Goal: Information Seeking & Learning: Learn about a topic

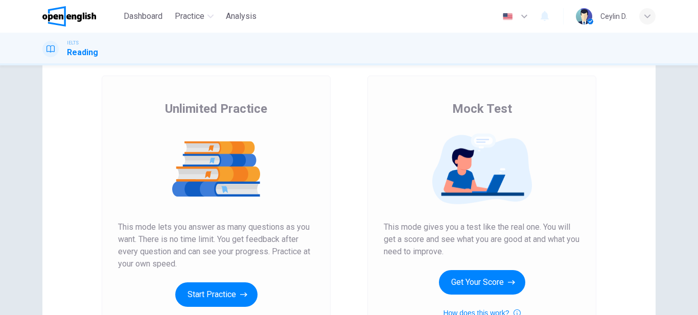
scroll to position [102, 0]
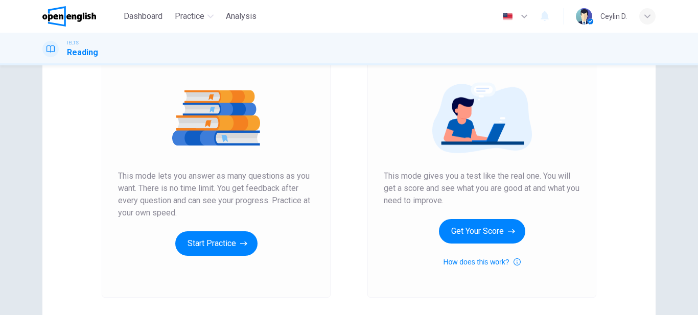
drag, startPoint x: 132, startPoint y: 174, endPoint x: 207, endPoint y: 195, distance: 77.0
click at [207, 195] on span "This mode lets you answer as many questions as you want. There is no time limit…" at bounding box center [216, 194] width 196 height 49
drag, startPoint x: 226, startPoint y: 190, endPoint x: 275, endPoint y: 194, distance: 49.3
click at [275, 194] on span "This mode lets you answer as many questions as you want. There is no time limit…" at bounding box center [216, 194] width 196 height 49
drag, startPoint x: 166, startPoint y: 187, endPoint x: 268, endPoint y: 196, distance: 102.2
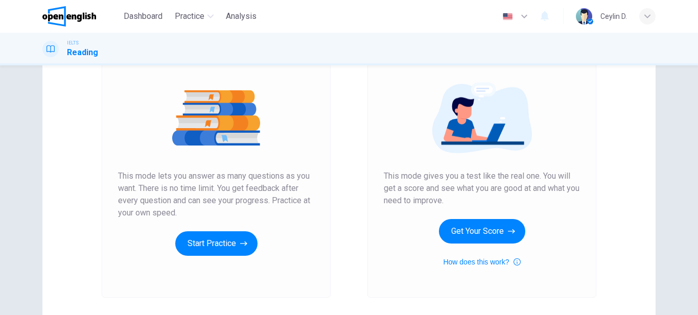
click at [268, 196] on span "This mode lets you answer as many questions as you want. There is no time limit…" at bounding box center [216, 194] width 196 height 49
drag, startPoint x: 402, startPoint y: 184, endPoint x: 450, endPoint y: 189, distance: 47.8
click at [450, 189] on span "This mode gives you a test like the real one. You will get a score and see what…" at bounding box center [482, 188] width 196 height 37
drag, startPoint x: 394, startPoint y: 188, endPoint x: 462, endPoint y: 191, distance: 68.6
click at [462, 191] on span "This mode gives you a test like the real one. You will get a score and see what…" at bounding box center [482, 188] width 196 height 37
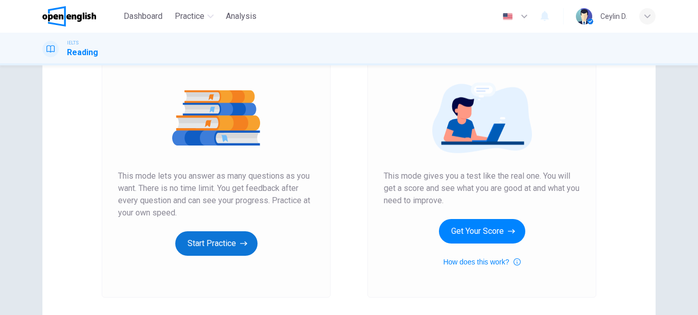
click at [230, 244] on button "Start Practice" at bounding box center [216, 244] width 82 height 25
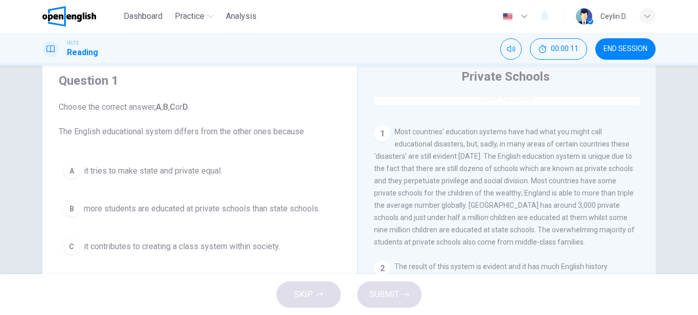
scroll to position [205, 0]
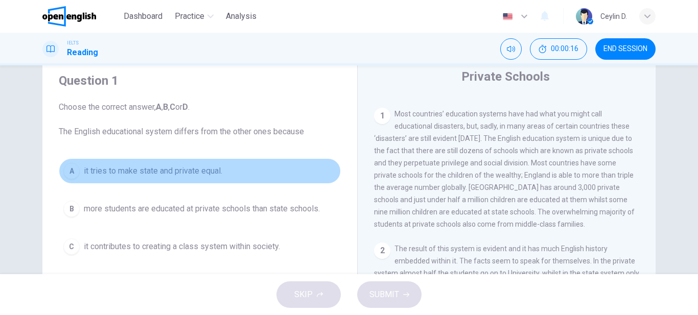
click at [73, 166] on div "A" at bounding box center [71, 171] width 16 height 16
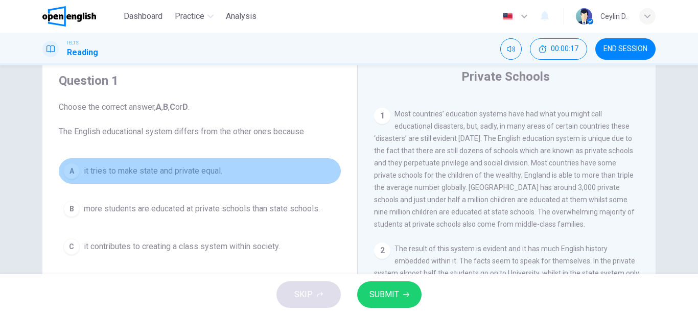
click at [73, 166] on div "A" at bounding box center [71, 171] width 16 height 16
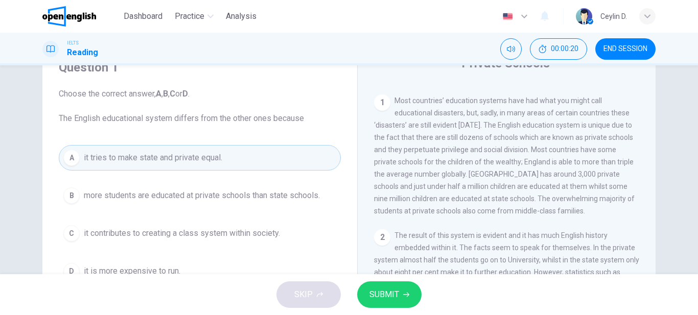
scroll to position [34, 0]
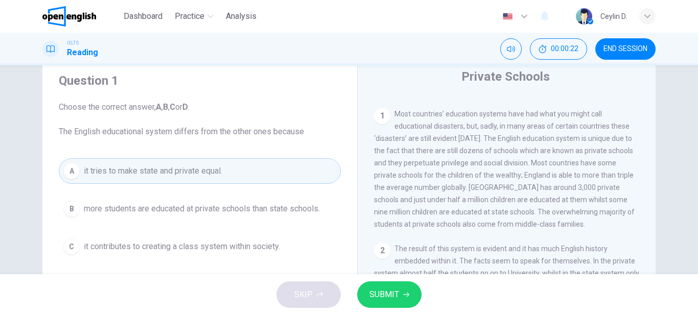
drag, startPoint x: 74, startPoint y: 130, endPoint x: 161, endPoint y: 120, distance: 88.0
click at [161, 120] on span "Choose the correct answer, A , B , C or D . The English educational system diff…" at bounding box center [200, 119] width 282 height 37
drag, startPoint x: 57, startPoint y: 128, endPoint x: 137, endPoint y: 137, distance: 80.2
click at [137, 137] on span "Choose the correct answer, A , B , C or D . The English educational system diff…" at bounding box center [200, 119] width 282 height 37
click at [189, 202] on button "B more students are educated at private schools than state schools." at bounding box center [200, 209] width 282 height 26
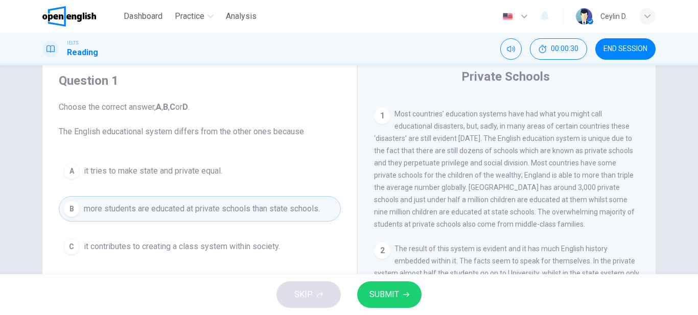
drag, startPoint x: 398, startPoint y: 112, endPoint x: 534, endPoint y: 118, distance: 136.6
click at [534, 118] on span "Most countries’ education systems have had what you might call educational disa…" at bounding box center [504, 169] width 261 height 119
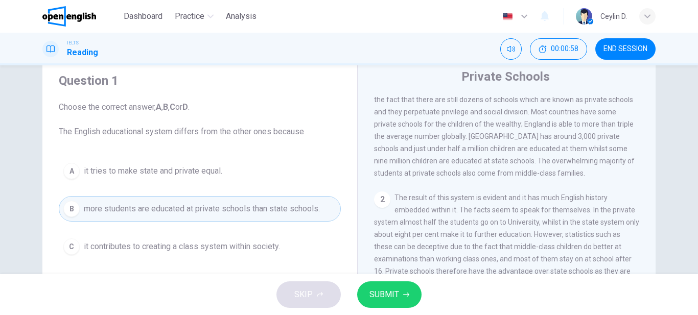
scroll to position [205, 0]
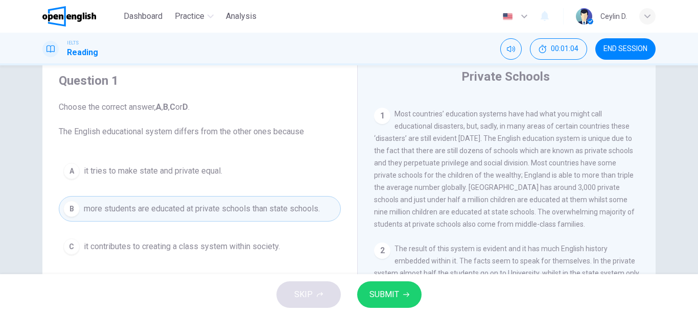
drag, startPoint x: 381, startPoint y: 154, endPoint x: 467, endPoint y: 163, distance: 86.3
click at [467, 163] on span "Most countries’ education systems have had what you might call educational disa…" at bounding box center [504, 169] width 261 height 119
drag, startPoint x: 430, startPoint y: 169, endPoint x: 491, endPoint y: 166, distance: 61.9
click at [491, 166] on span "Most countries’ education systems have had what you might call educational disa…" at bounding box center [504, 169] width 261 height 119
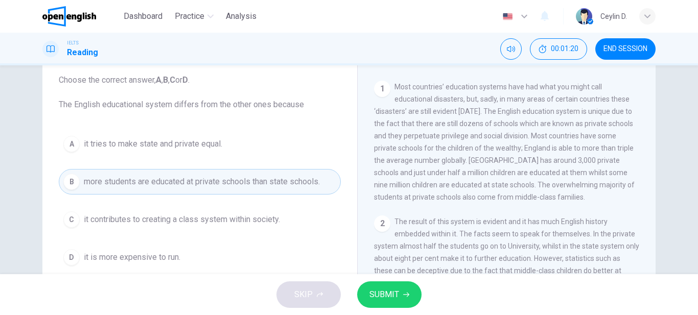
scroll to position [85, 0]
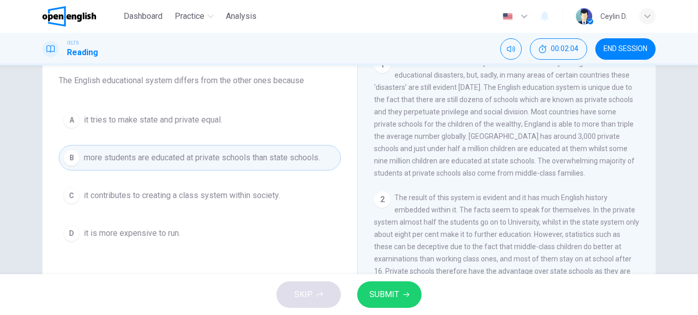
drag, startPoint x: 420, startPoint y: 128, endPoint x: 496, endPoint y: 131, distance: 75.8
click at [496, 131] on div "1 Most countries’ education systems have had what you might call educational di…" at bounding box center [507, 118] width 266 height 123
drag, startPoint x: 491, startPoint y: 142, endPoint x: 567, endPoint y: 143, distance: 75.7
click at [567, 143] on span "Most countries’ education systems have had what you might call educational disa…" at bounding box center [504, 118] width 261 height 119
drag, startPoint x: 440, startPoint y: 155, endPoint x: 503, endPoint y: 153, distance: 62.9
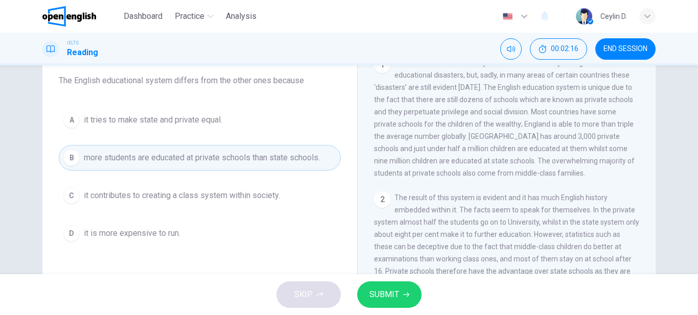
click at [498, 153] on span "Most countries’ education systems have had what you might call educational disa…" at bounding box center [504, 118] width 261 height 119
click at [518, 154] on span "Most countries’ education systems have had what you might call educational disa…" at bounding box center [504, 118] width 261 height 119
drag, startPoint x: 411, startPoint y: 178, endPoint x: 474, endPoint y: 179, distance: 63.4
click at [474, 177] on span "Most countries’ education systems have had what you might call educational disa…" at bounding box center [504, 118] width 261 height 119
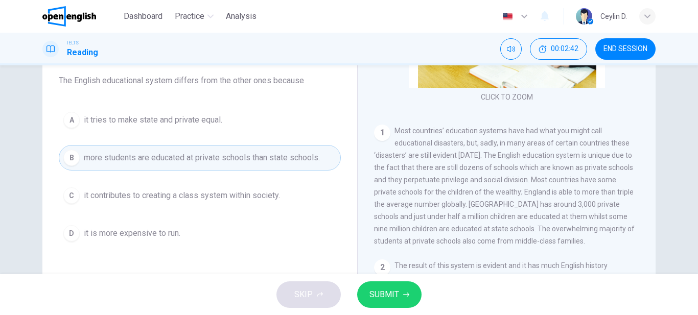
scroll to position [153, 0]
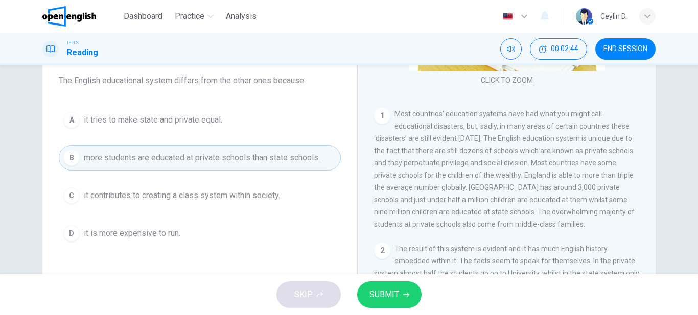
drag, startPoint x: 159, startPoint y: 85, endPoint x: 280, endPoint y: 88, distance: 121.7
click at [280, 88] on div "Question 1 Choose the correct answer, A , B , C or D . The English educational …" at bounding box center [200, 133] width 299 height 245
click at [390, 301] on span "SUBMIT" at bounding box center [385, 295] width 30 height 14
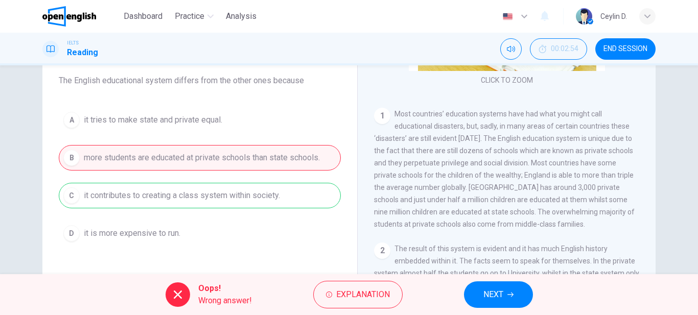
scroll to position [205, 0]
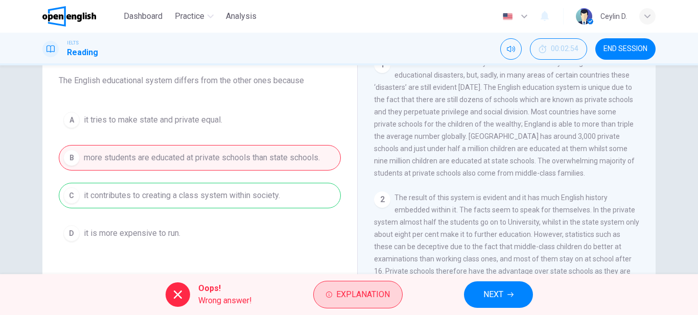
click at [385, 290] on span "Explanation" at bounding box center [363, 295] width 54 height 14
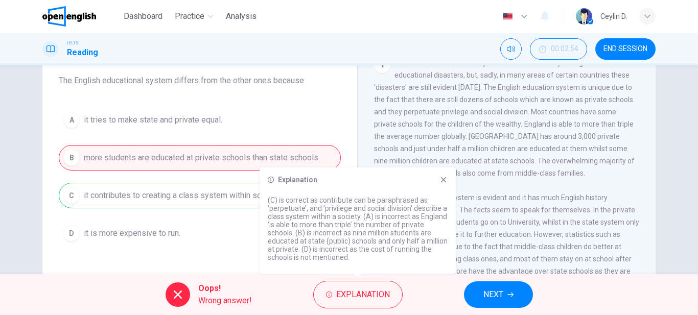
drag, startPoint x: 279, startPoint y: 197, endPoint x: 322, endPoint y: 198, distance: 43.5
click at [322, 198] on p "(C) is correct as contribute can be paraphrased as ‘perpetuate’, and ‘privilege…" at bounding box center [358, 228] width 180 height 65
drag, startPoint x: 306, startPoint y: 199, endPoint x: 418, endPoint y: 207, distance: 112.7
click at [418, 207] on p "(C) is correct as contribute can be paraphrased as ‘perpetuate’, and ‘privilege…" at bounding box center [358, 228] width 180 height 65
drag, startPoint x: 269, startPoint y: 211, endPoint x: 305, endPoint y: 211, distance: 35.8
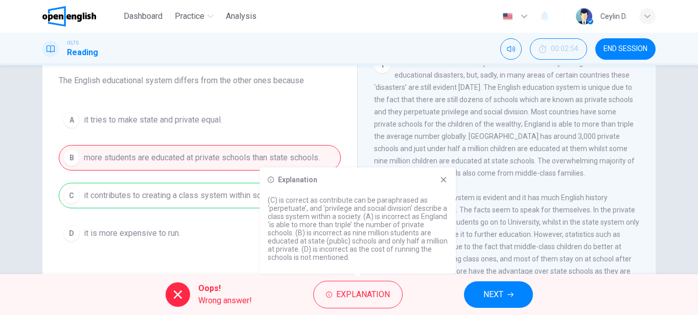
click at [305, 211] on p "(C) is correct as contribute can be paraphrased as ‘perpetuate’, and ‘privilege…" at bounding box center [358, 228] width 180 height 65
drag, startPoint x: 310, startPoint y: 227, endPoint x: 341, endPoint y: 225, distance: 30.7
click at [341, 225] on p "(C) is correct as contribute can be paraphrased as ‘perpetuate’, and ‘privilege…" at bounding box center [358, 228] width 180 height 65
click at [486, 293] on span "NEXT" at bounding box center [494, 295] width 20 height 14
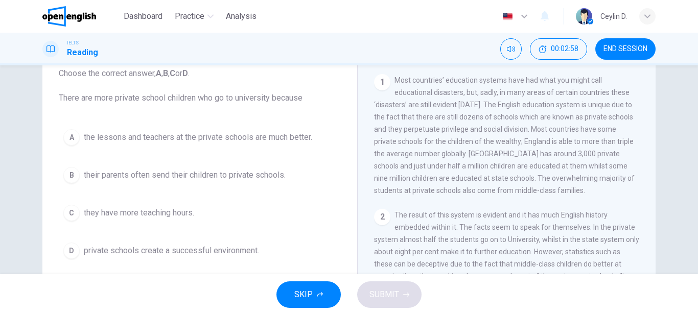
scroll to position [85, 0]
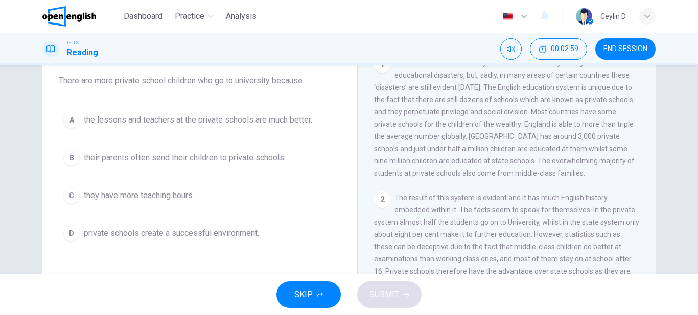
drag, startPoint x: 128, startPoint y: 82, endPoint x: 190, endPoint y: 83, distance: 61.9
click at [190, 83] on span "Choose the correct answer, A , B , C or D . There are more private school child…" at bounding box center [200, 68] width 282 height 37
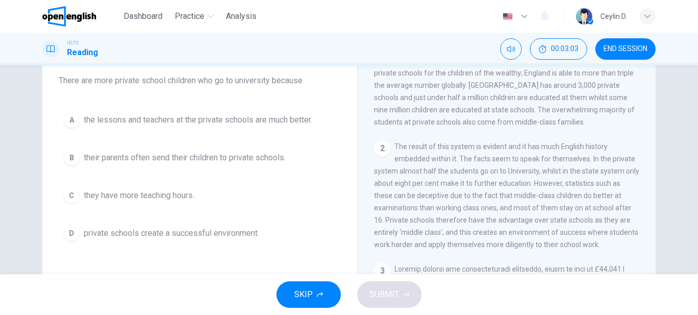
scroll to position [307, 0]
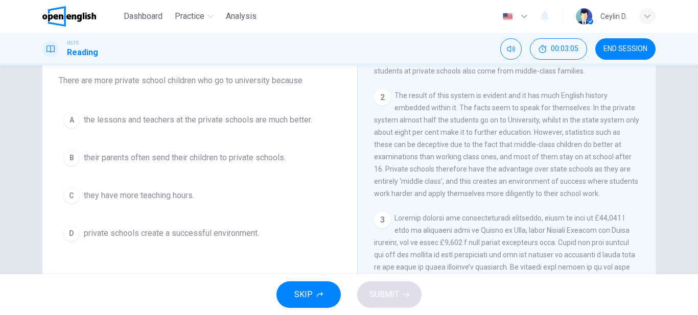
drag, startPoint x: 405, startPoint y: 101, endPoint x: 454, endPoint y: 105, distance: 48.8
click at [454, 105] on div "2 The result of this system is evident and it has much English history embedded…" at bounding box center [507, 144] width 266 height 110
drag, startPoint x: 525, startPoint y: 166, endPoint x: 577, endPoint y: 160, distance: 52.0
click at [577, 160] on div "2 The result of this system is evident and it has much English history embedded…" at bounding box center [507, 144] width 266 height 110
click at [81, 198] on button "C they have more teaching hours." at bounding box center [200, 196] width 282 height 26
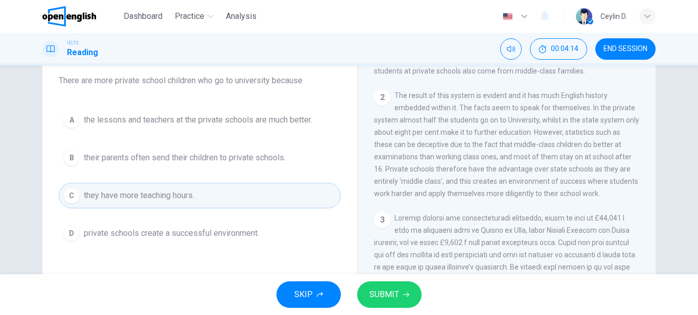
drag, startPoint x: 391, startPoint y: 179, endPoint x: 462, endPoint y: 180, distance: 71.6
click at [462, 180] on span "The result of this system is evident and it has much English history embedded w…" at bounding box center [506, 145] width 265 height 106
drag, startPoint x: 419, startPoint y: 206, endPoint x: 511, endPoint y: 207, distance: 92.5
click at [507, 198] on span "The result of this system is evident and it has much English history embedded w…" at bounding box center [506, 145] width 265 height 106
click at [289, 240] on button "D private schools create a successful environment." at bounding box center [200, 234] width 282 height 26
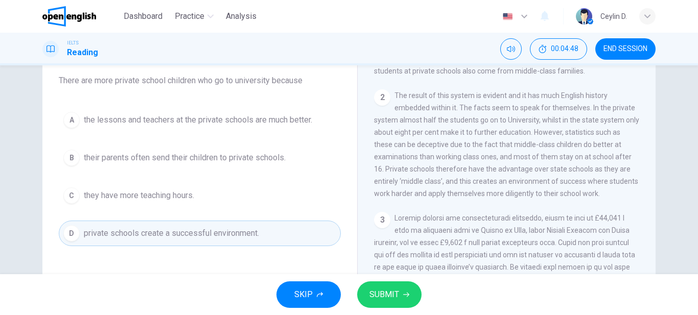
click at [369, 287] on button "SUBMIT" at bounding box center [389, 295] width 64 height 27
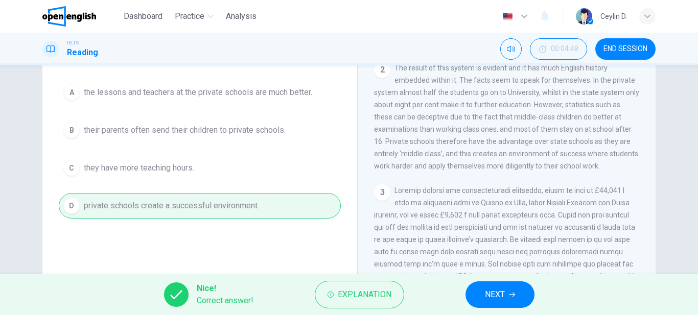
scroll to position [136, 0]
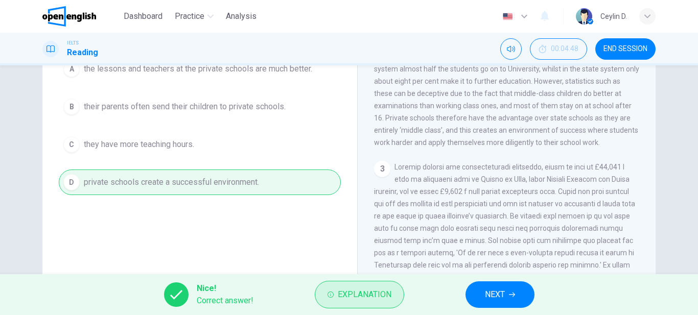
click at [376, 291] on span "Explanation" at bounding box center [365, 295] width 54 height 14
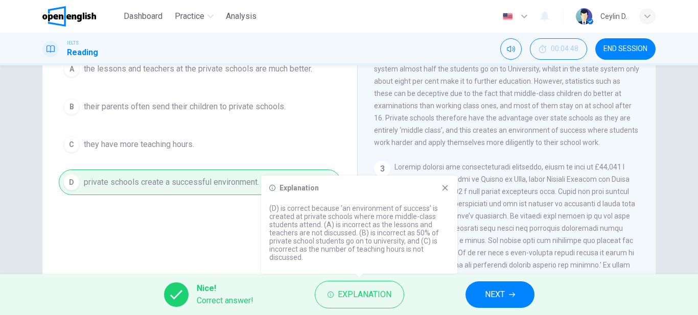
drag, startPoint x: 290, startPoint y: 207, endPoint x: 374, endPoint y: 229, distance: 87.1
click at [346, 225] on p "(D) is correct because ‘an environment of success’ is created at private school…" at bounding box center [359, 233] width 180 height 57
drag, startPoint x: 277, startPoint y: 251, endPoint x: 389, endPoint y: 253, distance: 111.5
click at [389, 253] on p "(D) is correct because ‘an environment of success’ is created at private school…" at bounding box center [359, 233] width 180 height 57
drag, startPoint x: 320, startPoint y: 209, endPoint x: 408, endPoint y: 212, distance: 88.0
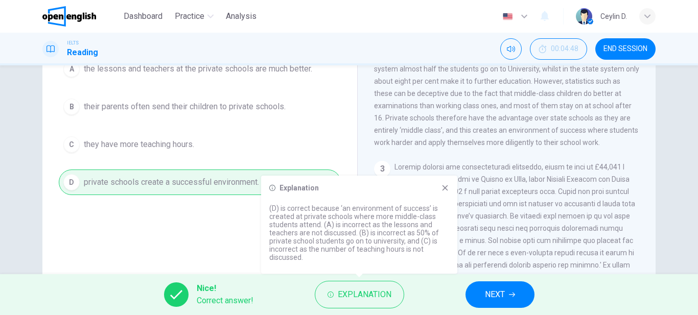
click at [408, 212] on p "(D) is correct because ‘an environment of success’ is created at private school…" at bounding box center [359, 233] width 180 height 57
drag, startPoint x: 293, startPoint y: 221, endPoint x: 334, endPoint y: 222, distance: 40.9
click at [334, 222] on p "(D) is correct because ‘an environment of success’ is created at private school…" at bounding box center [359, 233] width 180 height 57
click at [510, 297] on icon "button" at bounding box center [512, 295] width 6 height 6
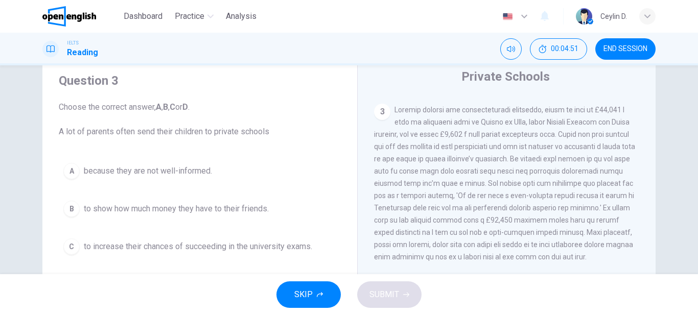
scroll to position [460, 0]
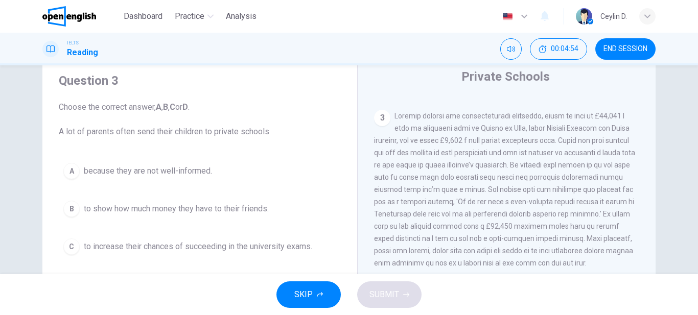
drag, startPoint x: 66, startPoint y: 131, endPoint x: 138, endPoint y: 129, distance: 71.1
click at [138, 129] on span "Choose the correct answer, A , B , C or D . A lot of parents often send their c…" at bounding box center [200, 119] width 282 height 37
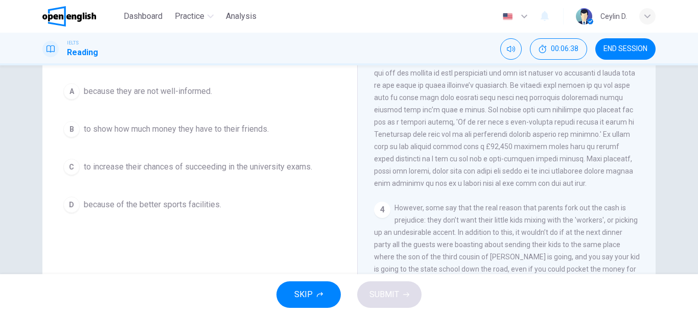
scroll to position [119, 0]
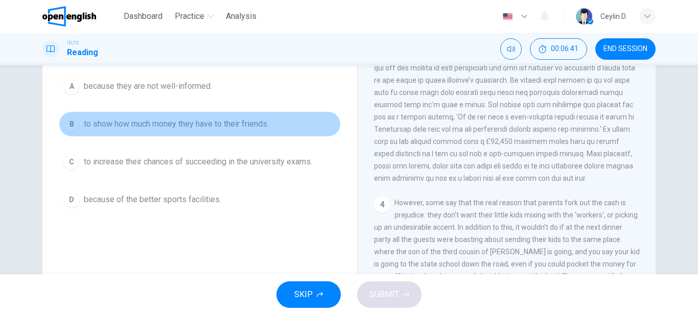
drag, startPoint x: 96, startPoint y: 122, endPoint x: 198, endPoint y: 130, distance: 103.1
click at [180, 132] on button "B to show how much money they have to their friends." at bounding box center [200, 124] width 282 height 26
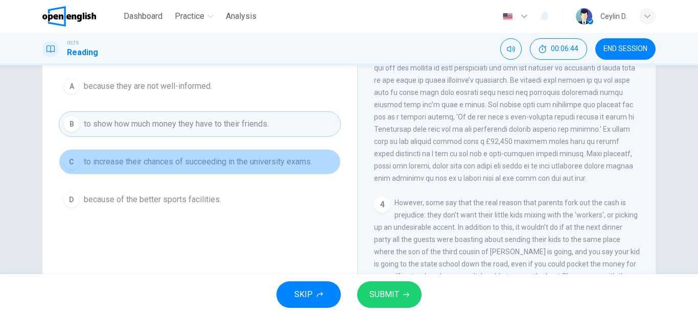
click at [156, 166] on span "to increase their chances of succeeding in the university exams." at bounding box center [198, 162] width 229 height 12
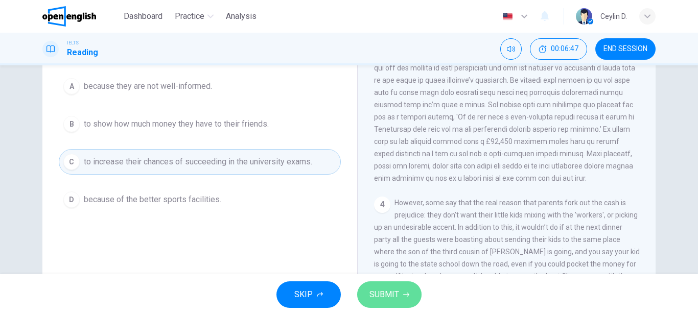
click at [392, 293] on span "SUBMIT" at bounding box center [385, 295] width 30 height 14
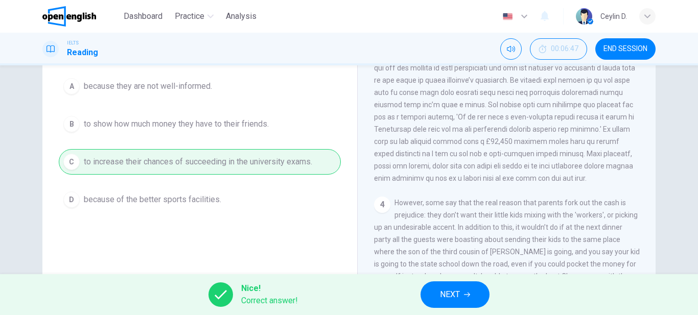
click at [458, 298] on span "NEXT" at bounding box center [450, 295] width 20 height 14
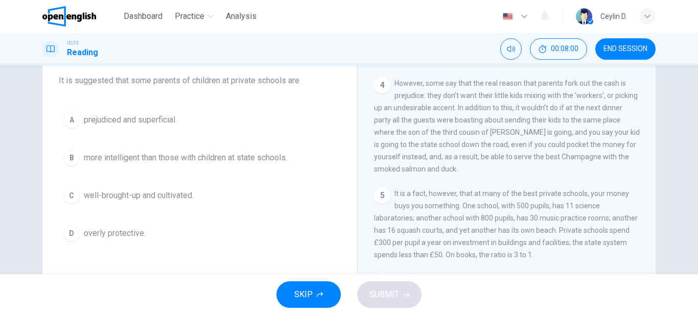
scroll to position [67, 0]
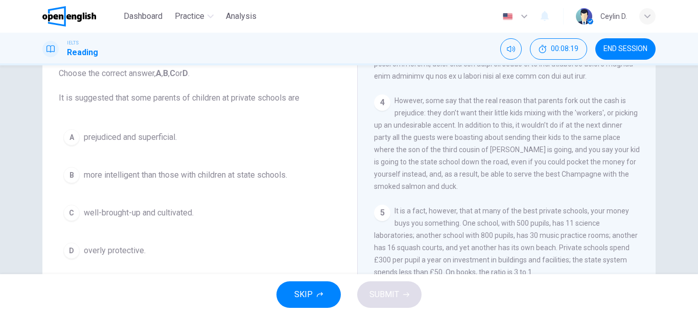
click at [76, 137] on div "A" at bounding box center [71, 137] width 16 height 16
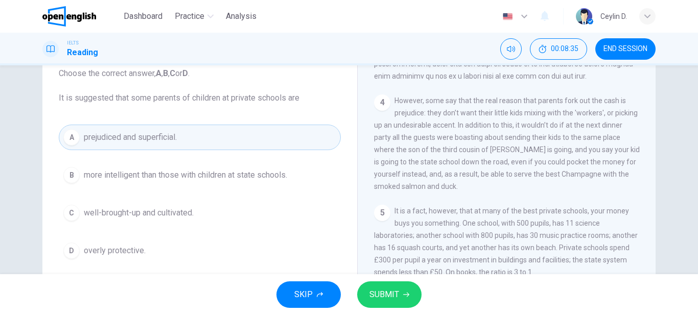
click at [384, 290] on span "SUBMIT" at bounding box center [385, 295] width 30 height 14
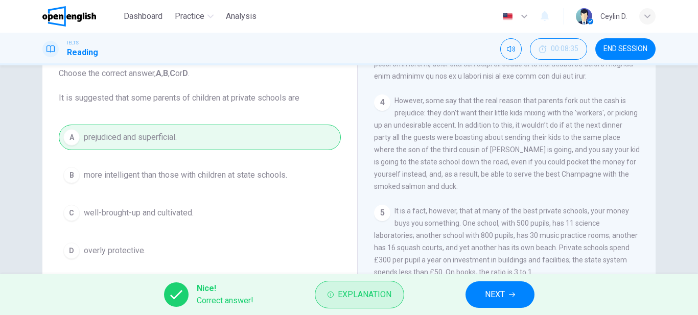
click at [356, 296] on span "Explanation" at bounding box center [365, 295] width 54 height 14
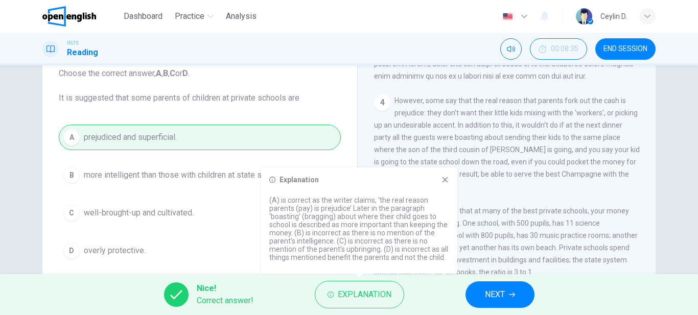
drag, startPoint x: 317, startPoint y: 211, endPoint x: 356, endPoint y: 202, distance: 40.3
click at [356, 202] on p "(A) is correct as the writer claims, ‘the real reason parents (pay) is prejudic…" at bounding box center [359, 228] width 180 height 65
drag, startPoint x: 356, startPoint y: 202, endPoint x: 396, endPoint y: 206, distance: 40.0
click at [396, 206] on p "(A) is correct as the writer claims, ‘the real reason parents (pay) is prejudic…" at bounding box center [359, 228] width 180 height 65
click at [488, 287] on button "NEXT" at bounding box center [500, 295] width 69 height 27
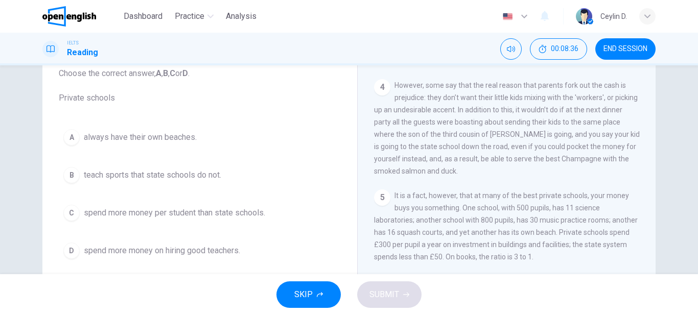
scroll to position [656, 0]
drag, startPoint x: 399, startPoint y: 190, endPoint x: 428, endPoint y: 190, distance: 29.1
click at [428, 192] on span "It is a fact, however, that at many of the best private schools, your money buy…" at bounding box center [506, 227] width 264 height 70
drag, startPoint x: 96, startPoint y: 97, endPoint x: 110, endPoint y: 101, distance: 14.3
click at [108, 100] on span "Choose the correct answer, A , B , C or D . Private schools" at bounding box center [200, 85] width 282 height 37
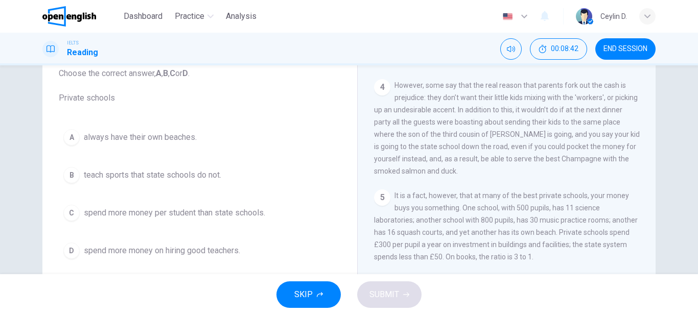
drag, startPoint x: 402, startPoint y: 191, endPoint x: 440, endPoint y: 190, distance: 38.4
click at [440, 192] on span "It is a fact, however, that at many of the best private schools, your money buy…" at bounding box center [506, 227] width 264 height 70
drag, startPoint x: 472, startPoint y: 188, endPoint x: 522, endPoint y: 189, distance: 50.1
click at [522, 192] on span "It is a fact, however, that at many of the best private schools, your money buy…" at bounding box center [506, 227] width 264 height 70
drag, startPoint x: 409, startPoint y: 202, endPoint x: 427, endPoint y: 201, distance: 18.4
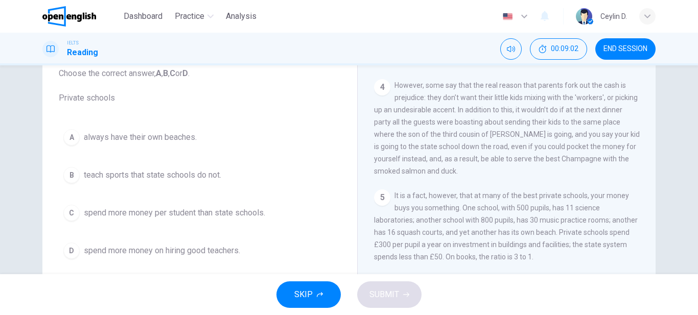
click at [427, 201] on span "It is a fact, however, that at many of the best private schools, your money buy…" at bounding box center [506, 227] width 264 height 70
drag, startPoint x: 467, startPoint y: 200, endPoint x: 519, endPoint y: 202, distance: 52.2
click at [519, 202] on span "It is a fact, however, that at many of the best private schools, your money buy…" at bounding box center [506, 227] width 264 height 70
drag, startPoint x: 377, startPoint y: 217, endPoint x: 419, endPoint y: 217, distance: 41.4
click at [419, 217] on span "It is a fact, however, that at many of the best private schools, your money buy…" at bounding box center [506, 227] width 264 height 70
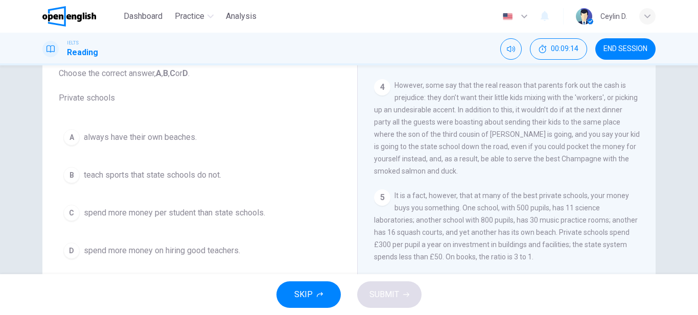
drag, startPoint x: 373, startPoint y: 229, endPoint x: 451, endPoint y: 227, distance: 78.3
click at [451, 227] on span "It is a fact, however, that at many of the best private schools, your money buy…" at bounding box center [506, 227] width 264 height 70
click at [65, 210] on div "C" at bounding box center [71, 213] width 16 height 16
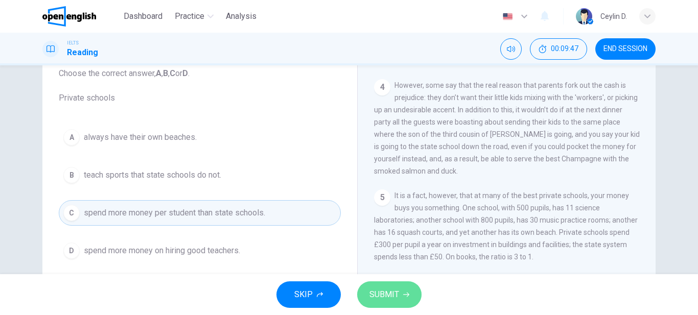
click at [397, 291] on span "SUBMIT" at bounding box center [385, 295] width 30 height 14
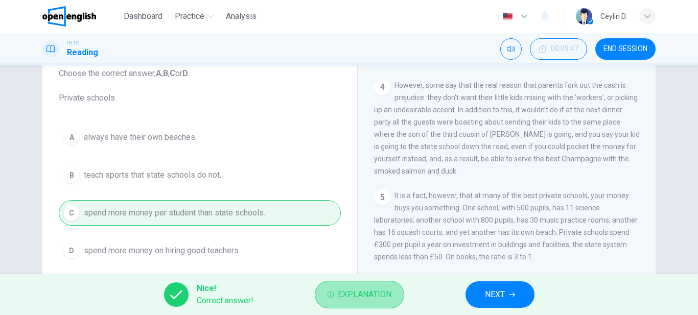
click at [397, 297] on button "Explanation" at bounding box center [359, 295] width 89 height 28
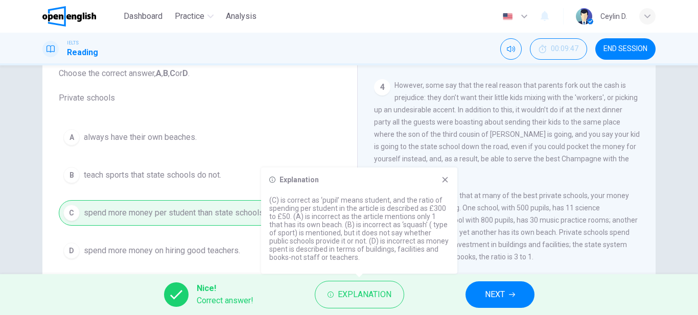
drag, startPoint x: 306, startPoint y: 200, endPoint x: 396, endPoint y: 224, distance: 92.7
click at [418, 224] on p "(C) is correct as ‘pupil’ means student, and the ratio of spending per student …" at bounding box center [359, 228] width 180 height 65
click at [434, 300] on div "Nice! Correct answer! Explanation NEXT" at bounding box center [349, 295] width 698 height 41
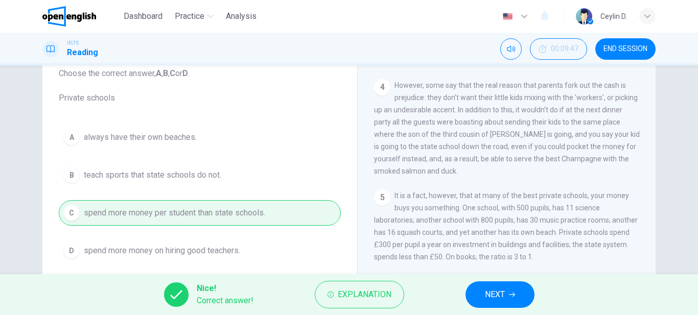
click at [489, 302] on span "NEXT" at bounding box center [495, 295] width 20 height 14
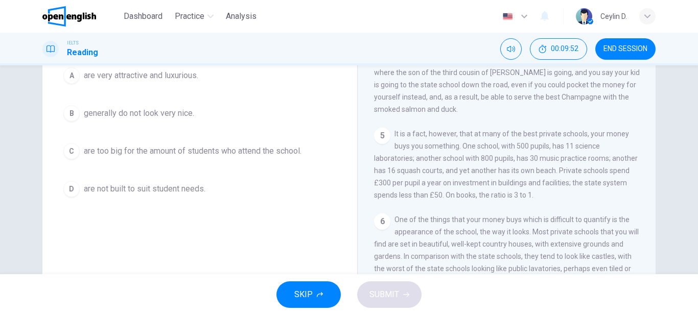
scroll to position [187, 0]
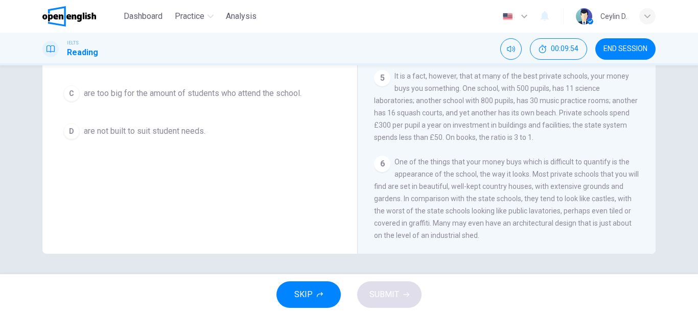
drag, startPoint x: 392, startPoint y: 157, endPoint x: 443, endPoint y: 157, distance: 51.1
click at [443, 157] on div "6 One of the things that your money buys which is difficult to quantify is the …" at bounding box center [507, 199] width 266 height 86
drag, startPoint x: 431, startPoint y: 160, endPoint x: 481, endPoint y: 161, distance: 49.6
click at [481, 161] on span "One of the things that your money buys which is difficult to quantify is the ap…" at bounding box center [506, 199] width 265 height 82
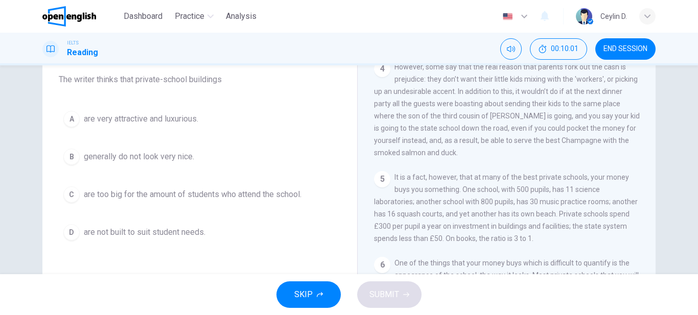
scroll to position [85, 0]
drag, startPoint x: 82, startPoint y: 79, endPoint x: 137, endPoint y: 78, distance: 54.2
click at [136, 78] on span "Choose the correct answer, A , B , C or D . The writer thinks that private-scho…" at bounding box center [200, 68] width 282 height 37
drag, startPoint x: 132, startPoint y: 77, endPoint x: 176, endPoint y: 77, distance: 44.0
click at [176, 77] on span "Choose the correct answer, A , B , C or D . The writer thinks that private-scho…" at bounding box center [200, 68] width 282 height 37
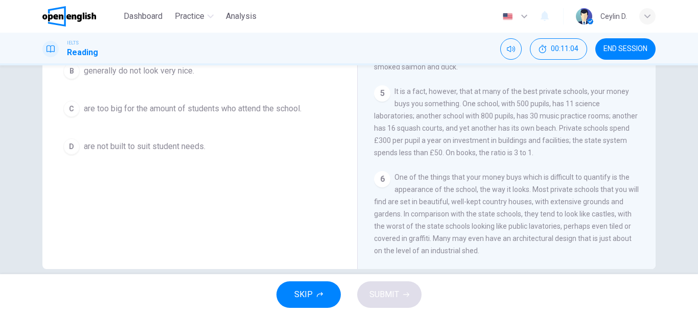
scroll to position [187, 0]
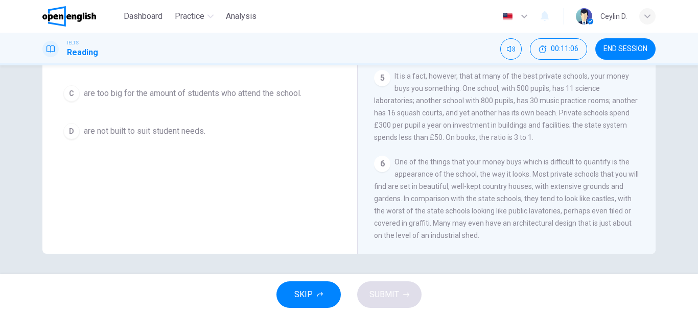
drag, startPoint x: 452, startPoint y: 223, endPoint x: 472, endPoint y: 225, distance: 20.0
click at [472, 225] on span "One of the things that your money buys which is difficult to quantify is the ap…" at bounding box center [506, 199] width 265 height 82
drag, startPoint x: 507, startPoint y: 156, endPoint x: 577, endPoint y: 162, distance: 70.3
click at [577, 162] on span "One of the things that your money buys which is difficult to quantify is the ap…" at bounding box center [506, 199] width 265 height 82
drag, startPoint x: 402, startPoint y: 169, endPoint x: 468, endPoint y: 169, distance: 66.0
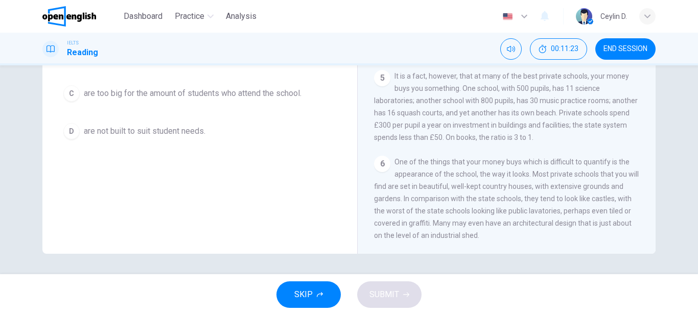
click at [468, 169] on span "One of the things that your money buys which is difficult to quantify is the ap…" at bounding box center [506, 199] width 265 height 82
drag, startPoint x: 414, startPoint y: 162, endPoint x: 496, endPoint y: 161, distance: 82.3
click at [496, 161] on span "One of the things that your money buys which is difficult to quantify is the ap…" at bounding box center [506, 199] width 265 height 82
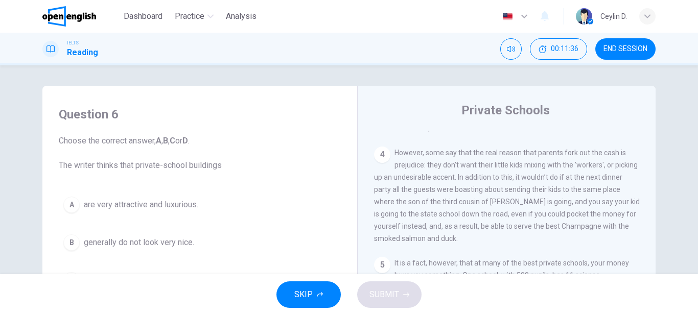
click at [88, 207] on span "are very attractive and luxurious." at bounding box center [141, 205] width 115 height 12
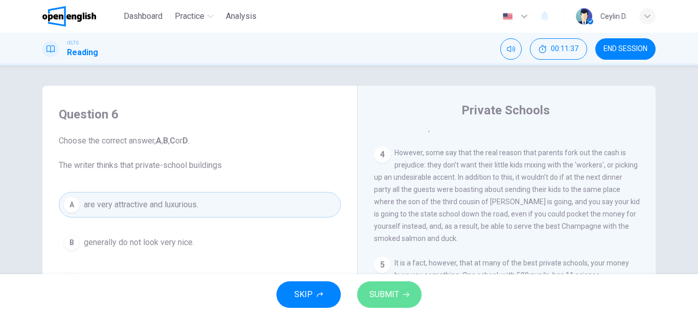
click at [391, 301] on span "SUBMIT" at bounding box center [385, 295] width 30 height 14
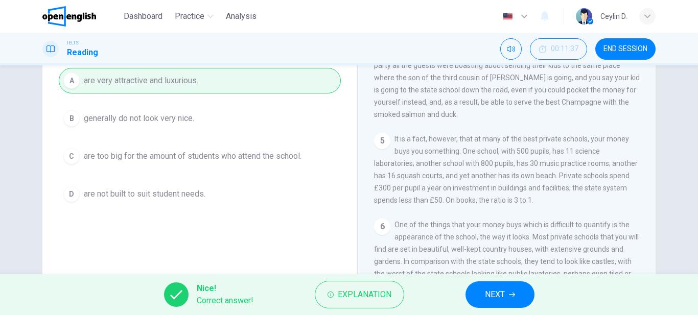
scroll to position [153, 0]
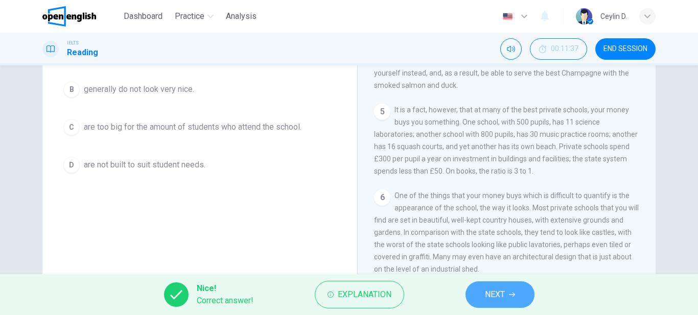
click at [514, 291] on button "NEXT" at bounding box center [500, 295] width 69 height 27
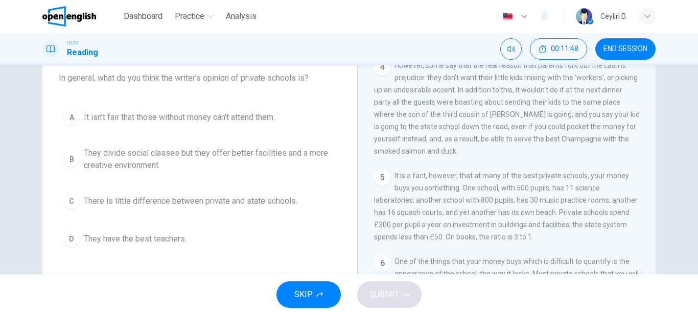
scroll to position [102, 0]
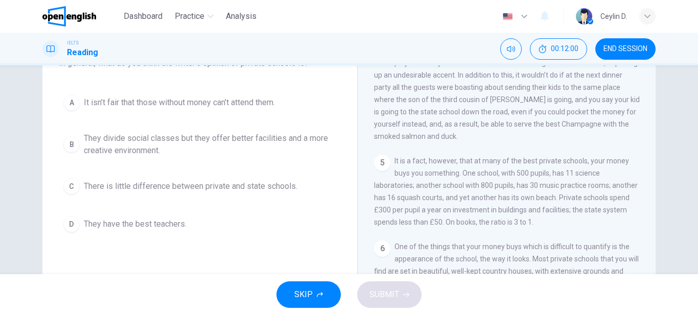
click at [93, 138] on span "They divide social classes but they offer better facilities and a more creative…" at bounding box center [210, 144] width 253 height 25
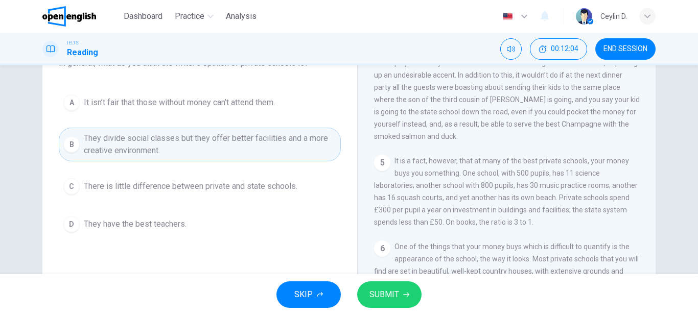
click at [388, 285] on button "SUBMIT" at bounding box center [389, 295] width 64 height 27
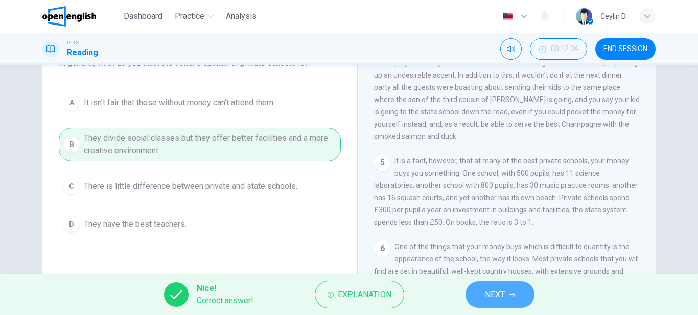
click at [505, 302] on button "NEXT" at bounding box center [500, 295] width 69 height 27
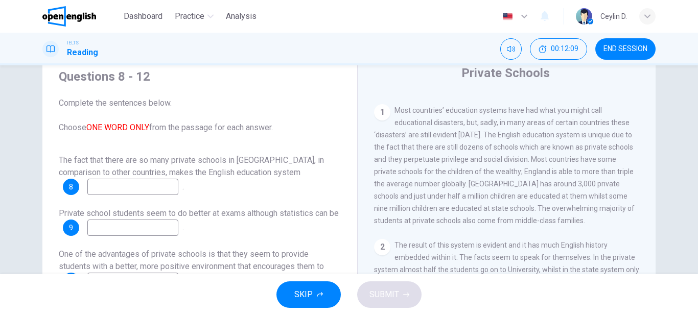
scroll to position [51, 0]
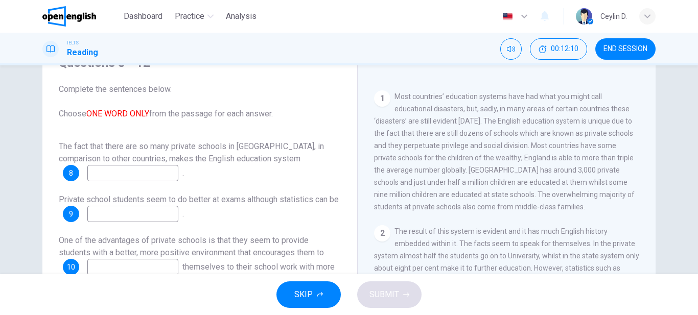
drag, startPoint x: 119, startPoint y: 95, endPoint x: 170, endPoint y: 109, distance: 53.1
click at [170, 109] on div "Questions 8 - 12 Complete the sentences below. Choose ONE WORD ONLY from the pa…" at bounding box center [200, 211] width 299 height 335
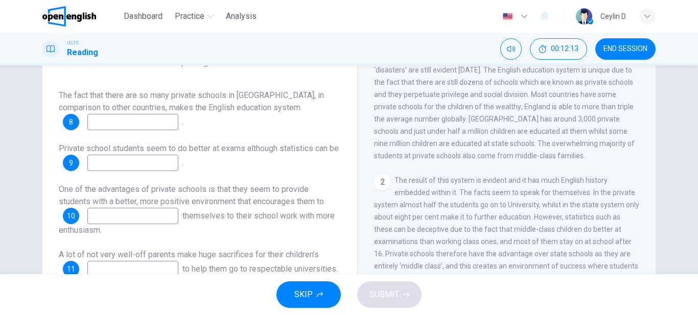
scroll to position [153, 0]
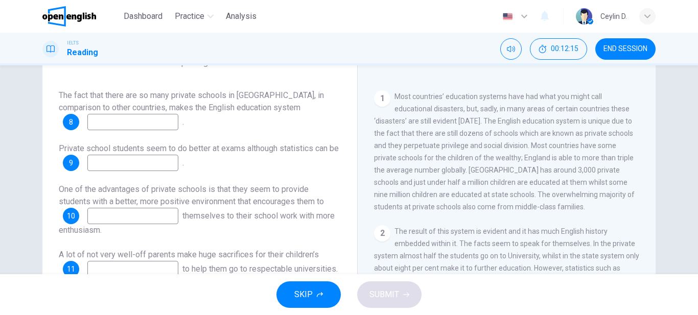
drag, startPoint x: 88, startPoint y: 84, endPoint x: 134, endPoint y: 84, distance: 46.0
click at [134, 91] on span "The fact that there are so many private schools in [GEOGRAPHIC_DATA], in compar…" at bounding box center [191, 102] width 265 height 22
click at [116, 114] on input at bounding box center [132, 122] width 91 height 16
type input "******"
click at [133, 155] on input at bounding box center [132, 163] width 91 height 16
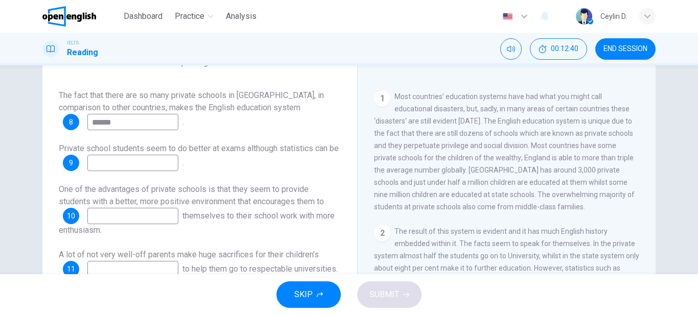
drag, startPoint x: 97, startPoint y: 133, endPoint x: 149, endPoint y: 139, distance: 52.5
click at [149, 144] on span "Private school students seem to do better at exams although statistics can be" at bounding box center [199, 149] width 280 height 10
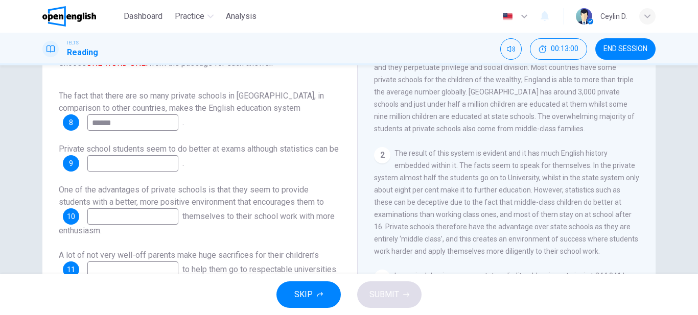
scroll to position [256, 0]
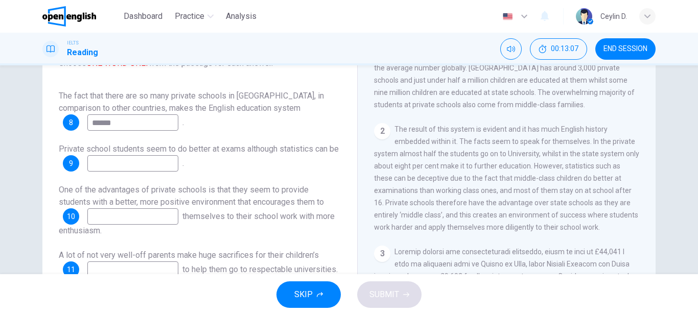
click at [159, 164] on input at bounding box center [132, 163] width 91 height 16
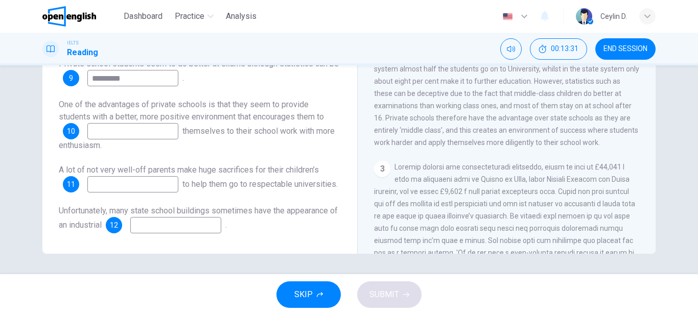
scroll to position [136, 0]
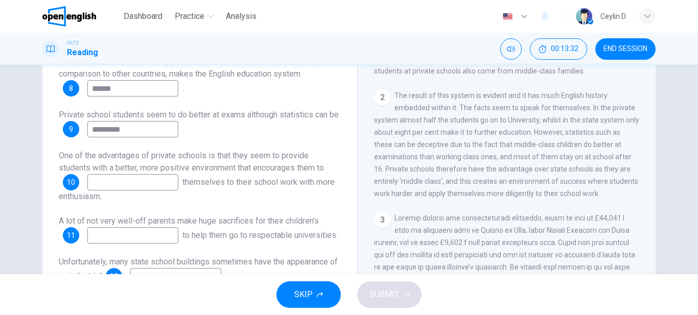
type input "*********"
click at [151, 174] on input at bounding box center [132, 182] width 91 height 16
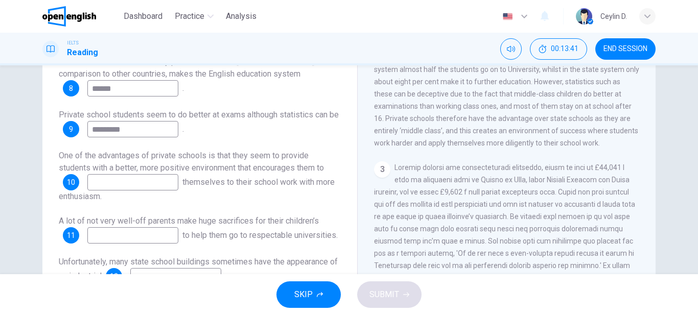
scroll to position [307, 0]
click at [159, 174] on input at bounding box center [132, 182] width 91 height 16
click at [155, 174] on input at bounding box center [132, 182] width 91 height 16
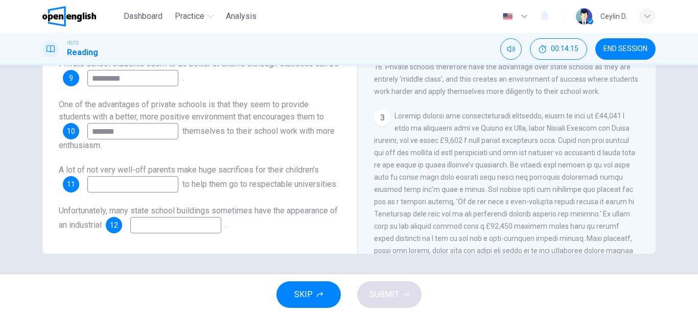
type input "*******"
drag, startPoint x: 227, startPoint y: 119, endPoint x: 324, endPoint y: 122, distance: 97.2
click at [324, 126] on span "themselves to their school work with more enthusiasm." at bounding box center [197, 138] width 276 height 24
click at [146, 176] on input at bounding box center [132, 184] width 91 height 16
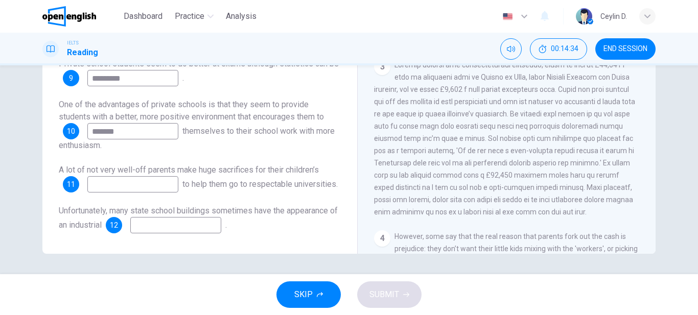
click at [147, 176] on input at bounding box center [132, 184] width 91 height 16
click at [142, 176] on input at bounding box center [132, 184] width 91 height 16
type input "*********"
click at [187, 230] on input at bounding box center [175, 225] width 91 height 16
drag, startPoint x: 97, startPoint y: 209, endPoint x: 148, endPoint y: 214, distance: 51.9
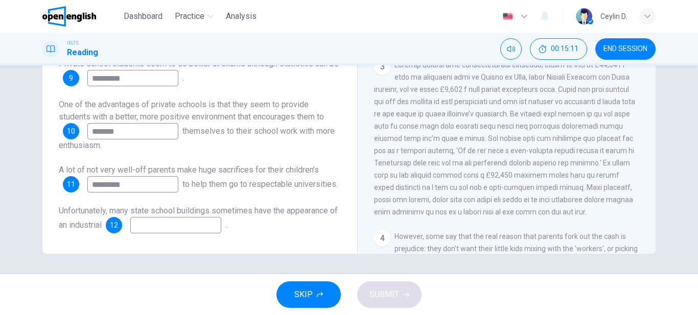
click at [148, 214] on span "Unfortunately, many state school buildings sometimes have the appearance of an …" at bounding box center [198, 218] width 279 height 24
click at [172, 223] on input at bounding box center [175, 225] width 91 height 16
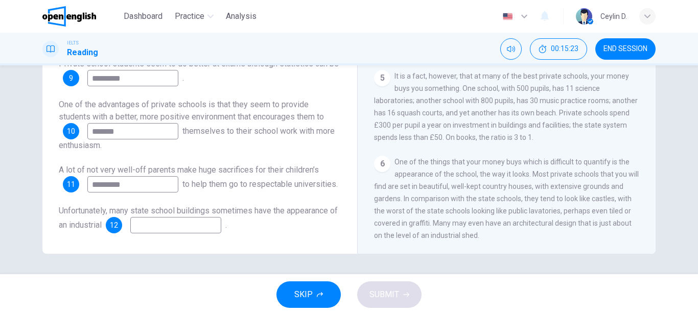
scroll to position [656, 0]
type input "****"
click at [389, 297] on span "SUBMIT" at bounding box center [385, 295] width 30 height 14
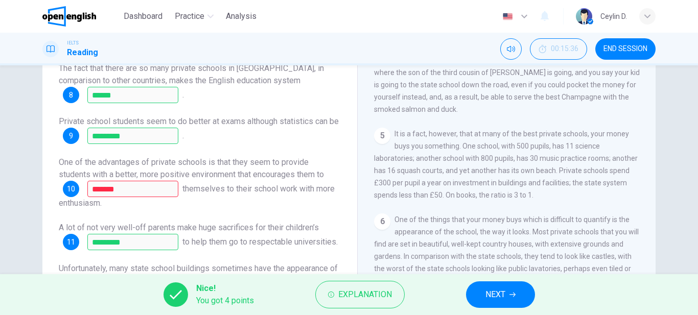
scroll to position [187, 0]
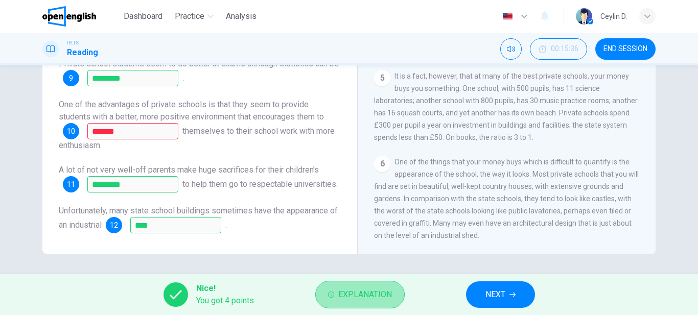
click at [371, 295] on span "Explanation" at bounding box center [365, 295] width 54 height 14
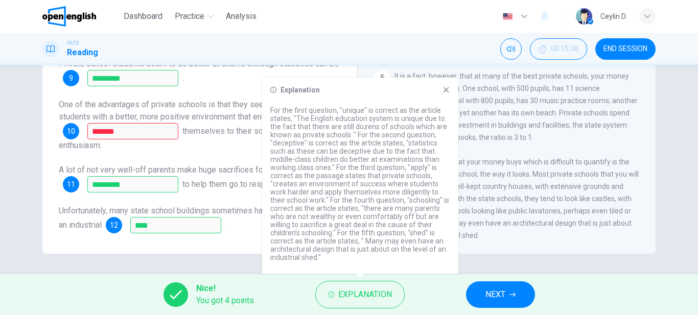
click at [457, 83] on div "Explanation" at bounding box center [360, 176] width 196 height 196
click at [446, 93] on icon at bounding box center [446, 90] width 8 height 8
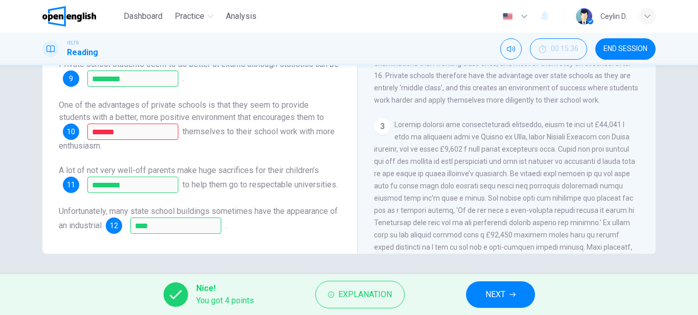
scroll to position [400, 0]
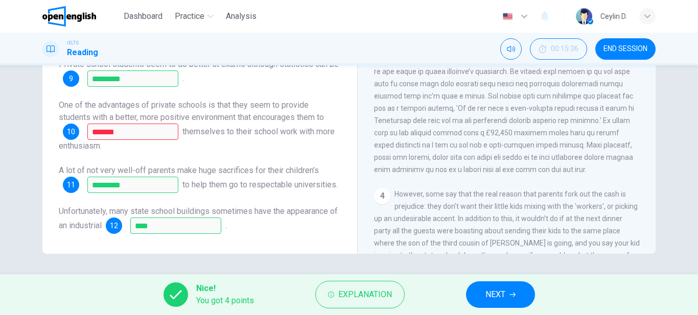
click at [501, 302] on button "NEXT" at bounding box center [500, 295] width 69 height 27
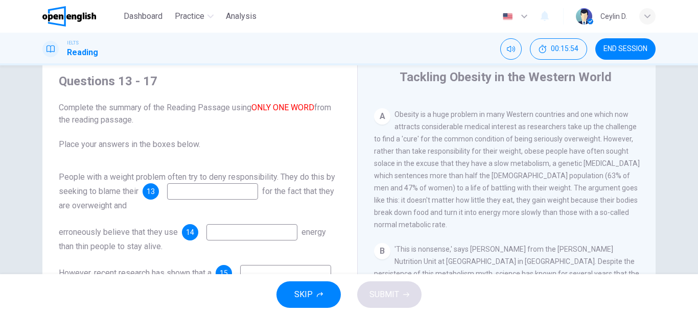
scroll to position [51, 0]
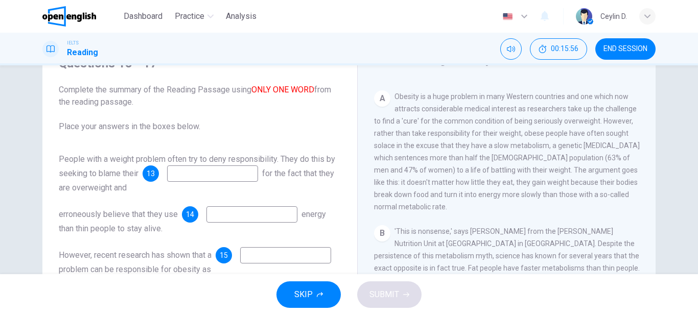
drag, startPoint x: 173, startPoint y: 159, endPoint x: 236, endPoint y: 155, distance: 63.5
click at [233, 155] on span "People with a weight problem often try to deny responsibility. They do this by …" at bounding box center [197, 166] width 277 height 24
drag, startPoint x: 66, startPoint y: 174, endPoint x: 118, endPoint y: 174, distance: 51.1
click at [118, 174] on span "People with a weight problem often try to deny responsibility. They do this by …" at bounding box center [197, 166] width 277 height 24
click at [121, 177] on span "People with a weight problem often try to deny responsibility. They do this by …" at bounding box center [197, 166] width 277 height 24
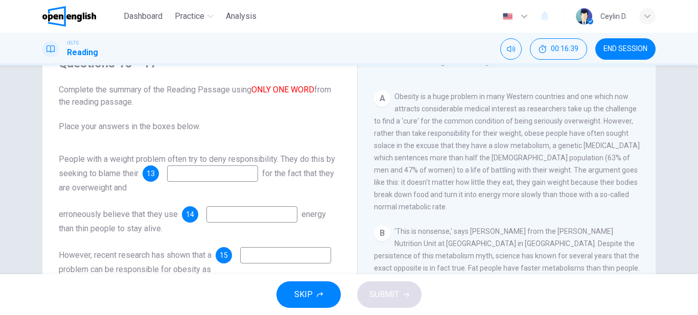
click at [214, 175] on input at bounding box center [212, 174] width 91 height 16
click at [203, 172] on input at bounding box center [212, 174] width 91 height 16
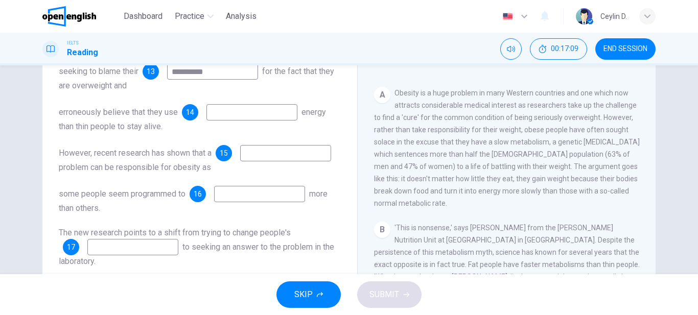
scroll to position [102, 0]
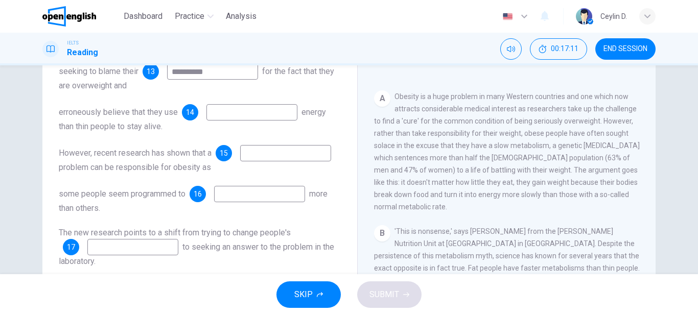
type input "**********"
click at [219, 110] on input at bounding box center [252, 112] width 91 height 16
click at [278, 119] on input at bounding box center [252, 112] width 91 height 16
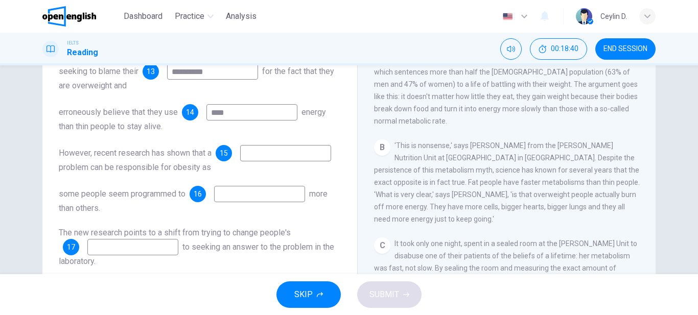
scroll to position [205, 0]
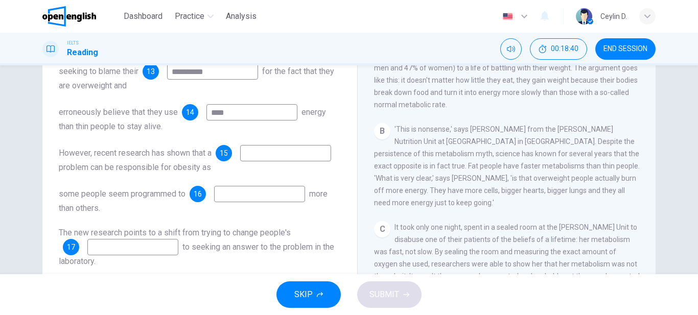
type input "****"
drag, startPoint x: 421, startPoint y: 173, endPoint x: 467, endPoint y: 173, distance: 46.0
click at [467, 173] on span "'This is nonsense,' says [PERSON_NAME] from the [PERSON_NAME] Nutrition Unit at…" at bounding box center [507, 166] width 266 height 82
click at [243, 114] on input "****" at bounding box center [252, 112] width 91 height 16
click at [240, 162] on input at bounding box center [285, 153] width 91 height 16
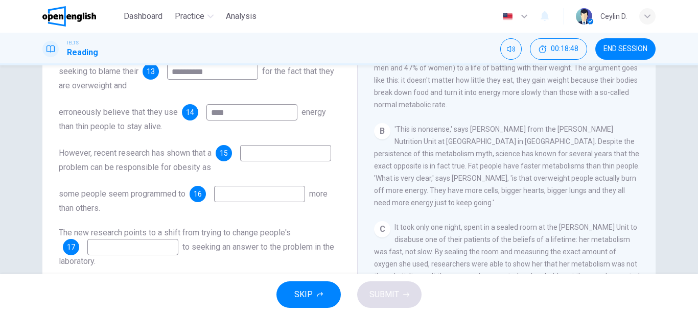
drag, startPoint x: 59, startPoint y: 147, endPoint x: 153, endPoint y: 150, distance: 94.7
click at [153, 150] on span "However, recent research has shown that a" at bounding box center [135, 153] width 153 height 10
click at [240, 162] on input at bounding box center [285, 153] width 91 height 16
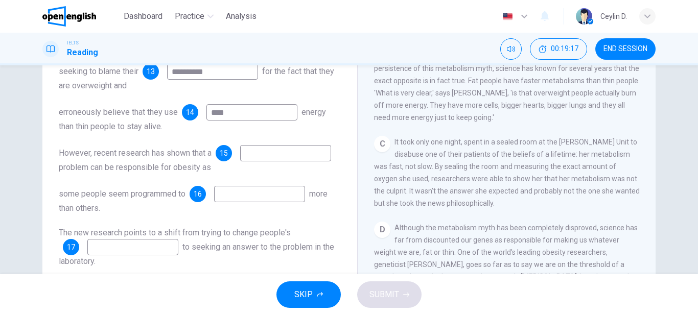
scroll to position [307, 0]
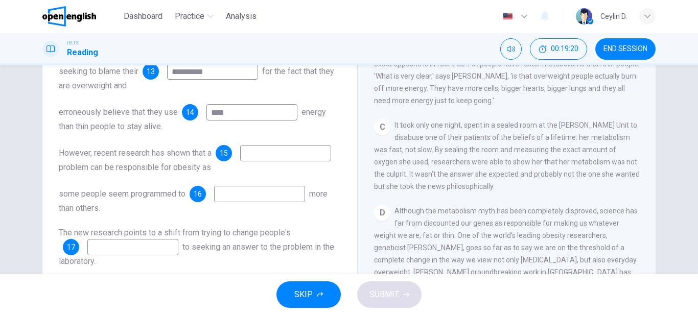
drag, startPoint x: 436, startPoint y: 122, endPoint x: 471, endPoint y: 123, distance: 35.3
click at [471, 123] on span "It took only one night, spent in a sealed room at the [PERSON_NAME] Unit to dis…" at bounding box center [507, 156] width 266 height 70
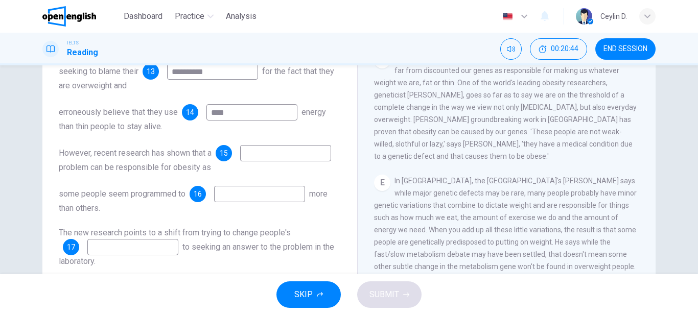
scroll to position [460, 0]
drag, startPoint x: 483, startPoint y: 121, endPoint x: 529, endPoint y: 121, distance: 46.0
click at [529, 121] on span "Although the metabolism myth has been completely disproved, science has far fro…" at bounding box center [506, 107] width 264 height 106
click at [240, 162] on input at bounding box center [285, 153] width 91 height 16
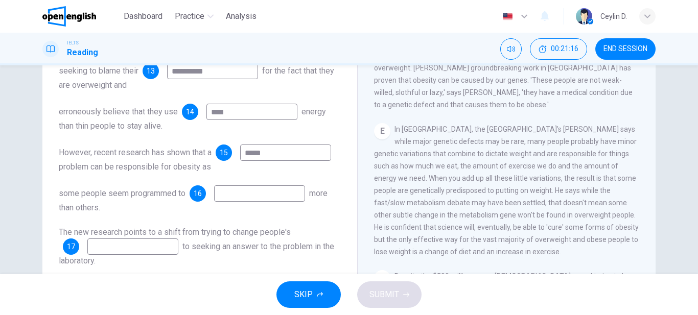
scroll to position [13, 0]
type input "*******"
click at [237, 195] on input at bounding box center [259, 194] width 91 height 16
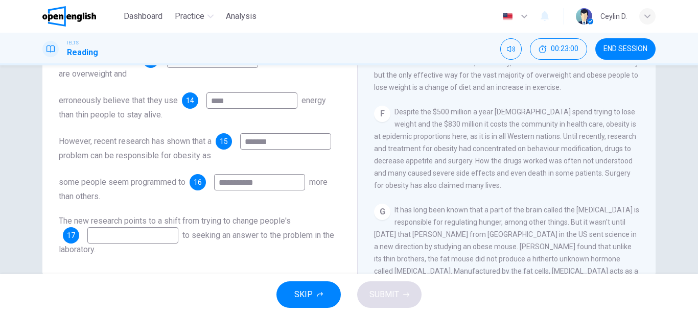
scroll to position [187, 0]
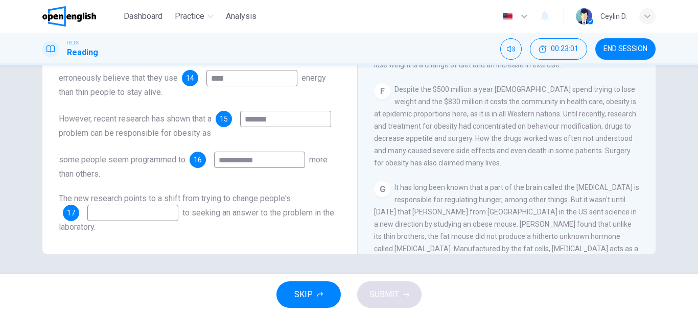
type input "**********"
drag, startPoint x: 64, startPoint y: 196, endPoint x: 166, endPoint y: 186, distance: 102.2
click at [163, 186] on div "**********" at bounding box center [200, 125] width 282 height 217
drag, startPoint x: 209, startPoint y: 214, endPoint x: 270, endPoint y: 216, distance: 61.9
click at [268, 217] on span "to seeking an answer to the problem in the laboratory." at bounding box center [197, 220] width 276 height 24
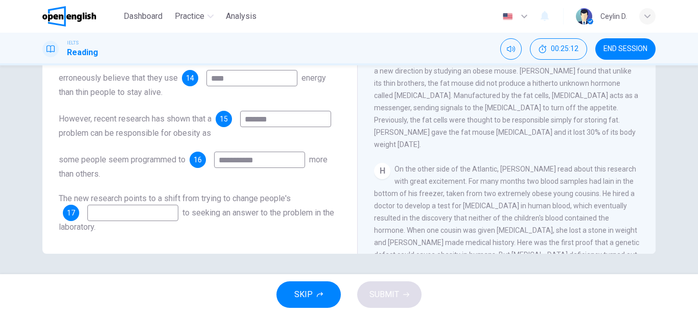
scroll to position [869, 0]
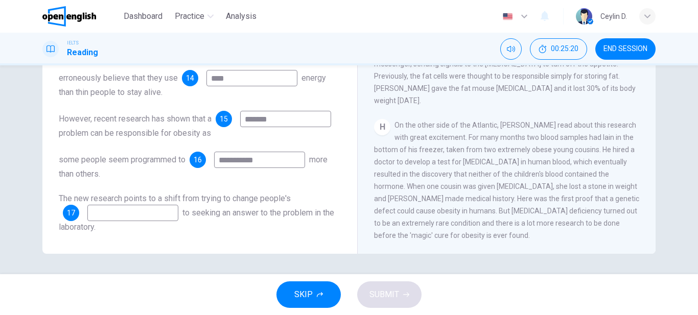
drag, startPoint x: 76, startPoint y: 164, endPoint x: 134, endPoint y: 159, distance: 58.5
click at [134, 159] on span "some people seem programmed to" at bounding box center [122, 160] width 127 height 10
drag, startPoint x: 527, startPoint y: 120, endPoint x: 588, endPoint y: 124, distance: 61.0
click at [588, 124] on span "On the other side of the Atlantic, [PERSON_NAME] read about this research with …" at bounding box center [506, 180] width 265 height 119
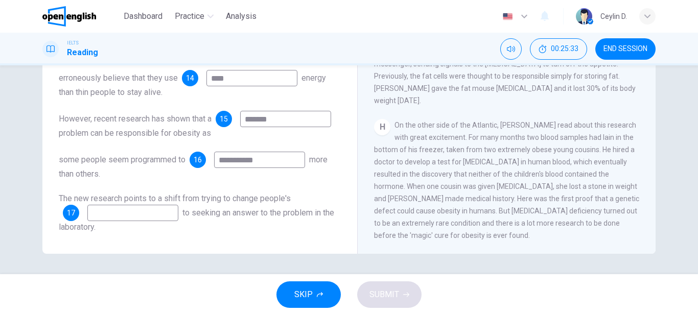
drag, startPoint x: 420, startPoint y: 133, endPoint x: 443, endPoint y: 135, distance: 23.1
click at [443, 135] on div "H On the other side of the Atlantic, [PERSON_NAME] read about this research wit…" at bounding box center [507, 180] width 266 height 123
drag, startPoint x: 552, startPoint y: 134, endPoint x: 583, endPoint y: 133, distance: 31.7
click at [578, 133] on span "On the other side of the Atlantic, [PERSON_NAME] read about this research with …" at bounding box center [506, 180] width 265 height 119
drag, startPoint x: 583, startPoint y: 133, endPoint x: 609, endPoint y: 133, distance: 25.6
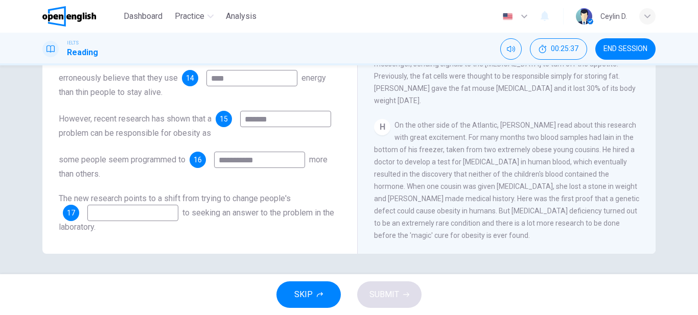
click at [608, 133] on span "On the other side of the Atlantic, [PERSON_NAME] read about this research with …" at bounding box center [506, 180] width 265 height 119
drag, startPoint x: 380, startPoint y: 149, endPoint x: 431, endPoint y: 148, distance: 51.2
click at [430, 148] on span "On the other side of the Atlantic, [PERSON_NAME] read about this research with …" at bounding box center [506, 180] width 265 height 119
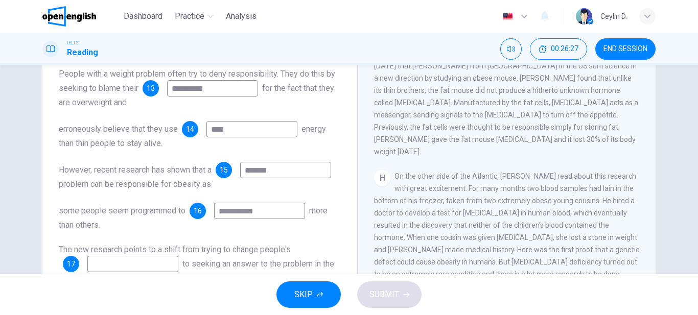
scroll to position [187, 0]
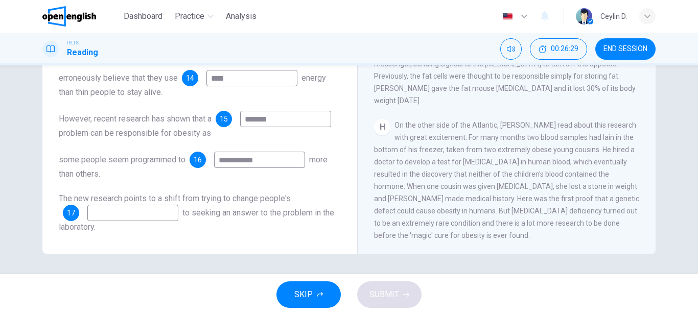
drag, startPoint x: 151, startPoint y: 195, endPoint x: 264, endPoint y: 189, distance: 112.7
click at [264, 189] on div "**********" at bounding box center [200, 125] width 282 height 217
click at [129, 212] on input at bounding box center [132, 213] width 91 height 16
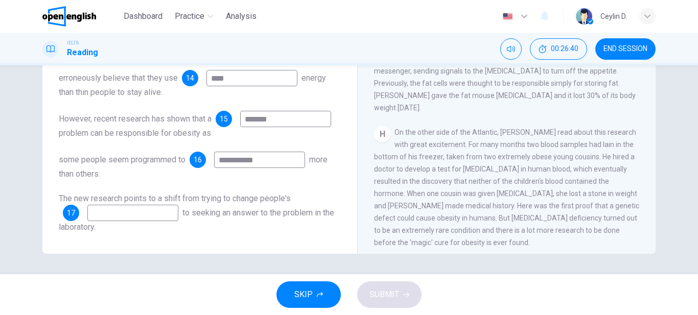
scroll to position [872, 0]
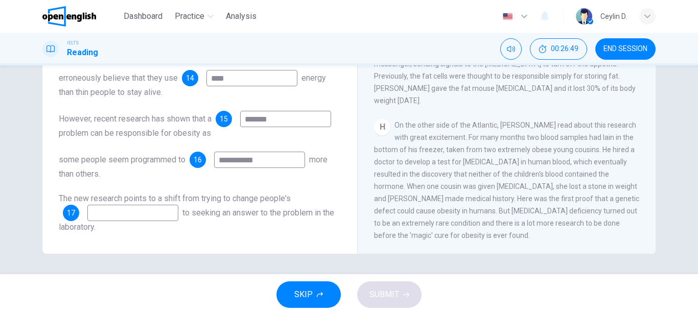
drag, startPoint x: 169, startPoint y: 189, endPoint x: 197, endPoint y: 189, distance: 27.6
click at [197, 189] on div "**********" at bounding box center [200, 125] width 282 height 217
click at [168, 208] on input at bounding box center [132, 213] width 91 height 16
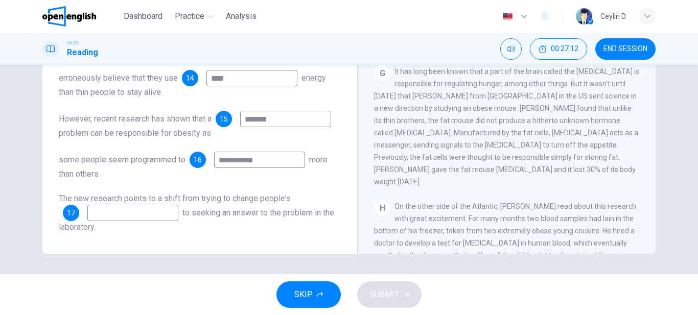
scroll to position [770, 0]
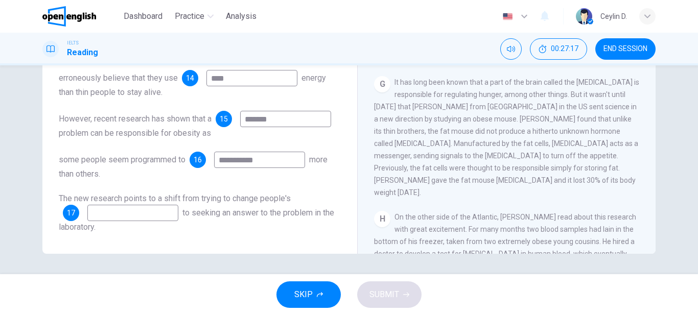
click at [177, 213] on input at bounding box center [132, 213] width 91 height 16
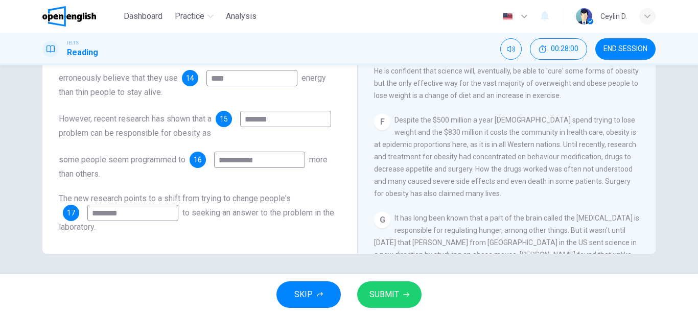
scroll to position [617, 0]
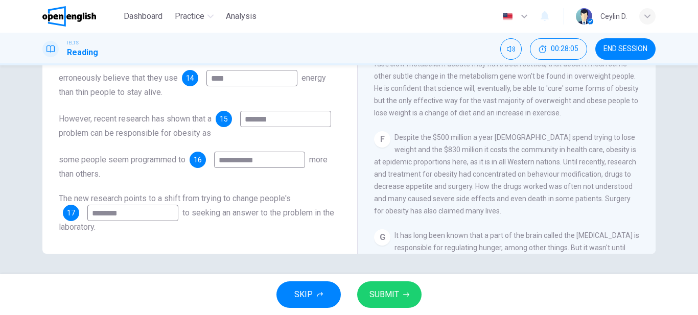
type input "********"
drag, startPoint x: 404, startPoint y: 192, endPoint x: 470, endPoint y: 204, distance: 67.1
click at [469, 204] on div "F Despite the $500 million a year [DEMOGRAPHIC_DATA] spend trying to lose weigh…" at bounding box center [507, 174] width 266 height 86
drag, startPoint x: 460, startPoint y: 186, endPoint x: 516, endPoint y: 187, distance: 56.2
click at [505, 186] on span "Despite the $500 million a year [DEMOGRAPHIC_DATA] spend trying to lose weight …" at bounding box center [505, 174] width 262 height 82
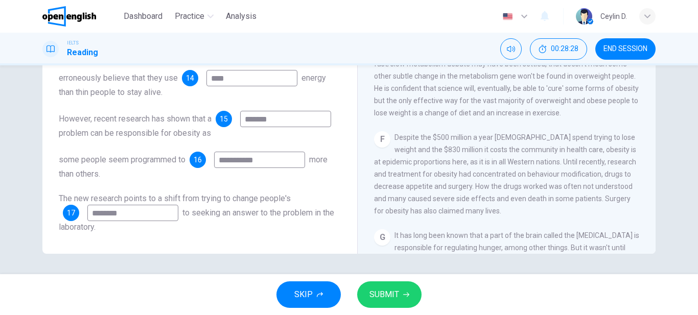
drag, startPoint x: 516, startPoint y: 187, endPoint x: 534, endPoint y: 188, distance: 17.9
click at [530, 188] on span "Despite the $500 million a year [DEMOGRAPHIC_DATA] spend trying to lose weight …" at bounding box center [505, 174] width 262 height 82
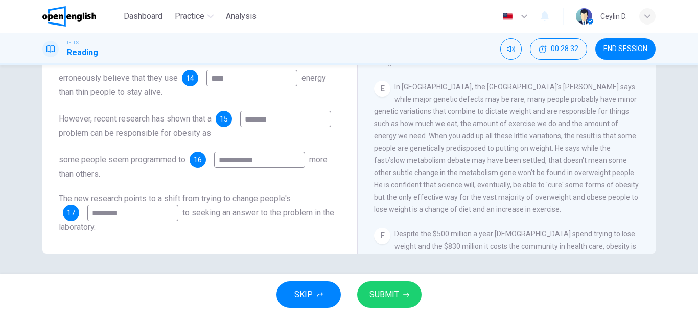
scroll to position [514, 0]
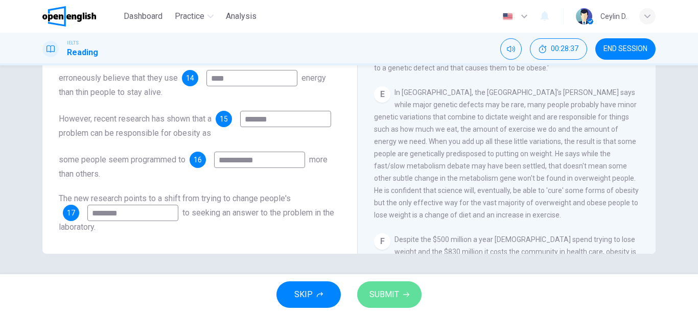
click at [386, 287] on button "SUBMIT" at bounding box center [389, 295] width 64 height 27
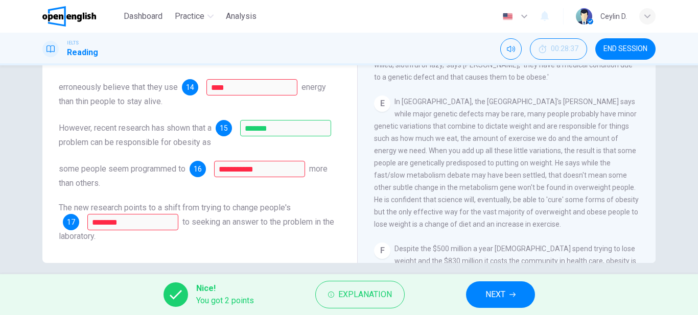
scroll to position [187, 0]
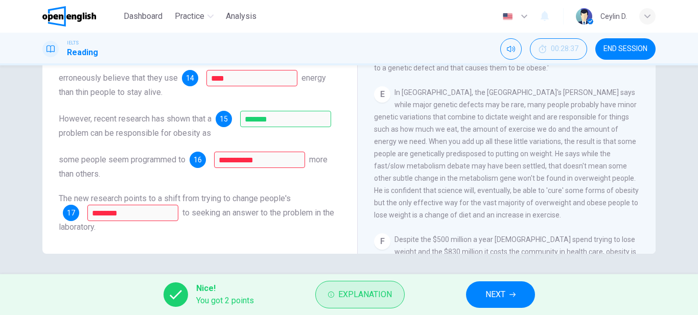
click at [371, 291] on span "Explanation" at bounding box center [365, 295] width 54 height 14
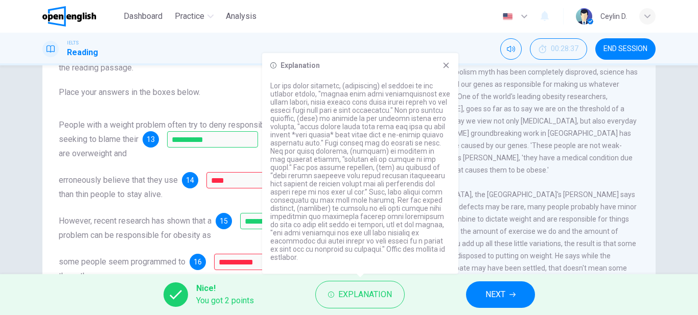
scroll to position [0, 0]
click at [447, 69] on icon at bounding box center [447, 66] width 6 height 6
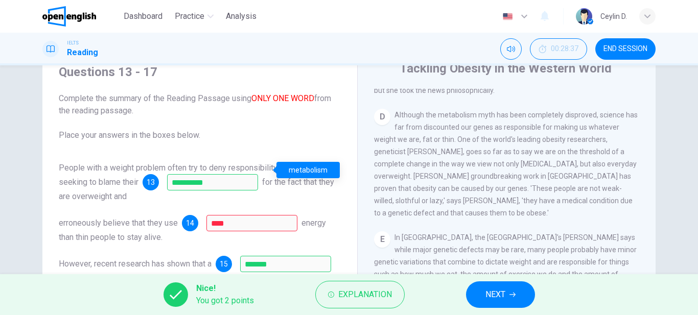
scroll to position [102, 0]
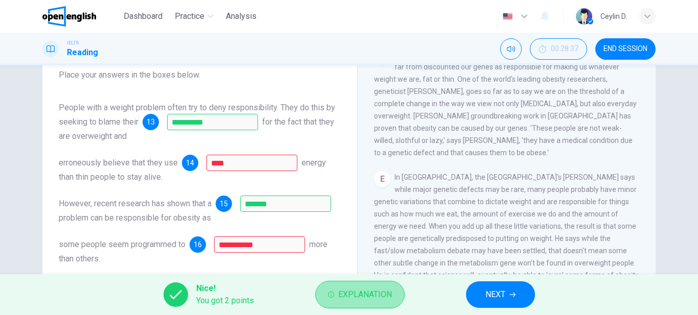
click at [360, 304] on button "Explanation" at bounding box center [359, 295] width 89 height 28
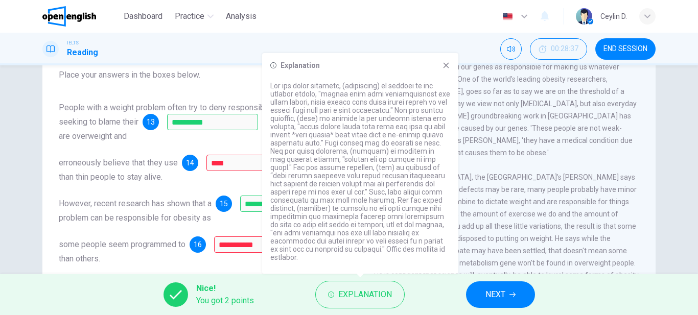
drag, startPoint x: 310, startPoint y: 101, endPoint x: 404, endPoint y: 99, distance: 93.6
click at [403, 98] on p at bounding box center [360, 172] width 180 height 180
drag, startPoint x: 288, startPoint y: 116, endPoint x: 387, endPoint y: 112, distance: 99.3
click at [387, 112] on p at bounding box center [360, 172] width 180 height 180
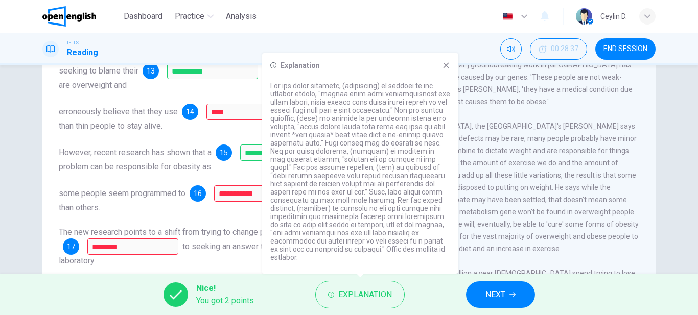
scroll to position [187, 0]
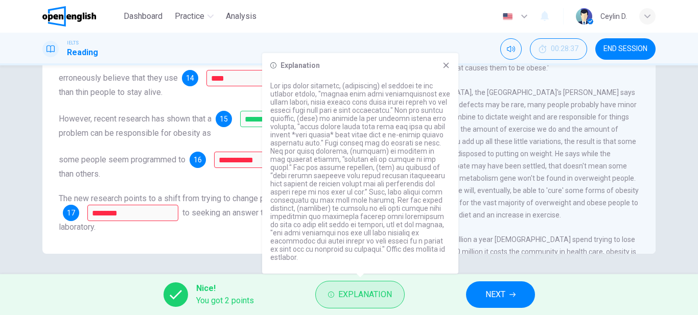
click at [377, 291] on span "Explanation" at bounding box center [365, 295] width 54 height 14
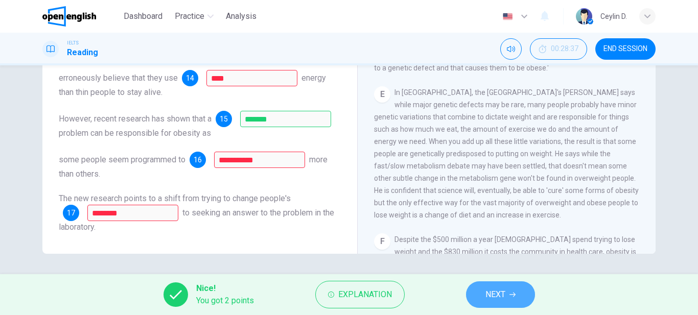
click at [484, 288] on button "NEXT" at bounding box center [500, 295] width 69 height 27
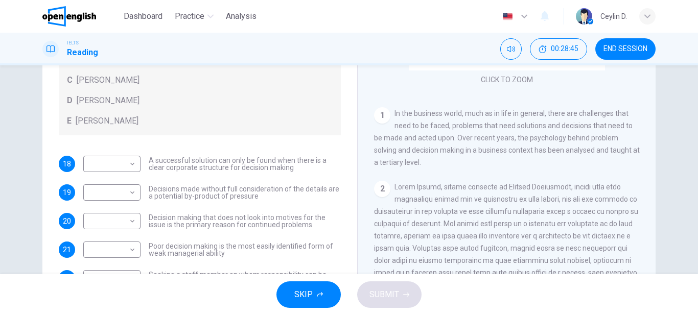
scroll to position [153, 0]
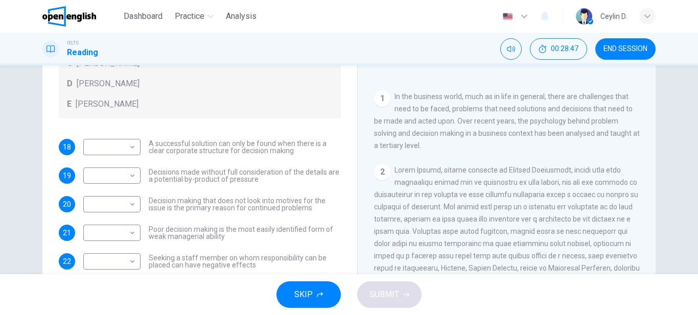
drag, startPoint x: 469, startPoint y: 100, endPoint x: 487, endPoint y: 100, distance: 17.9
click at [487, 100] on span "In the business world, much as in life in general, there are challenges that ne…" at bounding box center [507, 121] width 266 height 57
drag, startPoint x: 395, startPoint y: 111, endPoint x: 445, endPoint y: 111, distance: 50.1
click at [445, 111] on span "In the business world, much as in life in general, there are challenges that ne…" at bounding box center [507, 121] width 266 height 57
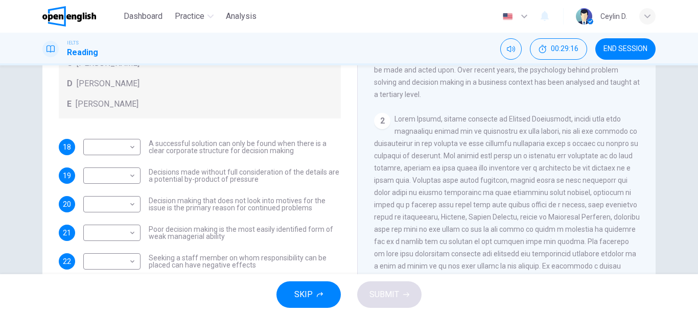
drag, startPoint x: 395, startPoint y: 124, endPoint x: 433, endPoint y: 124, distance: 37.8
click at [433, 124] on span at bounding box center [507, 211] width 266 height 192
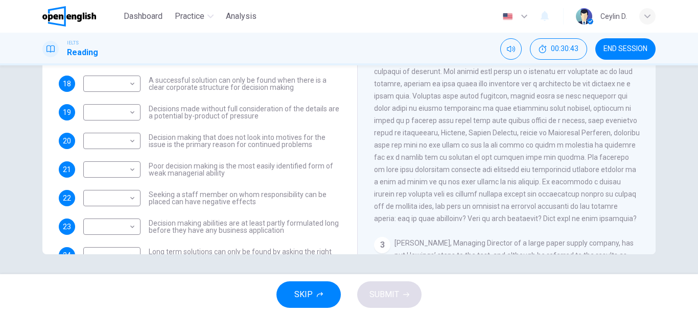
scroll to position [102, 0]
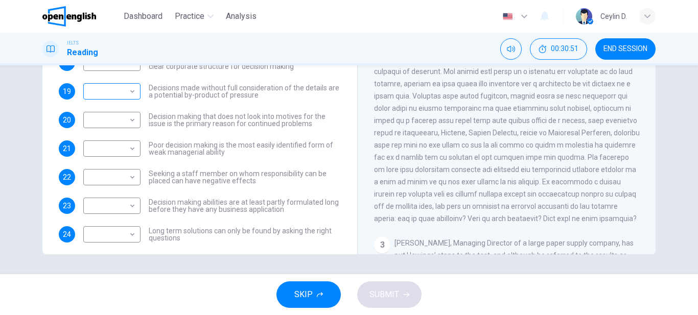
click at [131, 92] on body "This site uses cookies, as explained in our Privacy Policy . If you agree to th…" at bounding box center [349, 157] width 698 height 315
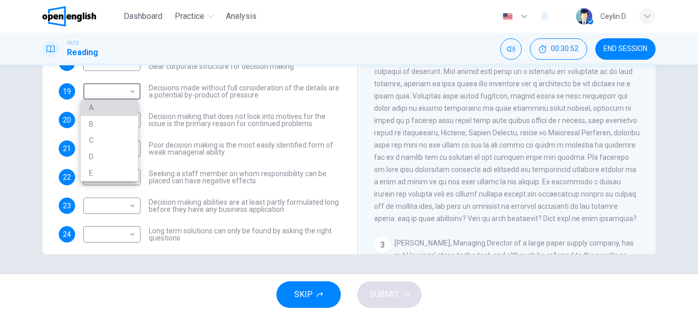
click at [121, 109] on li "A" at bounding box center [109, 108] width 57 height 16
type input "*"
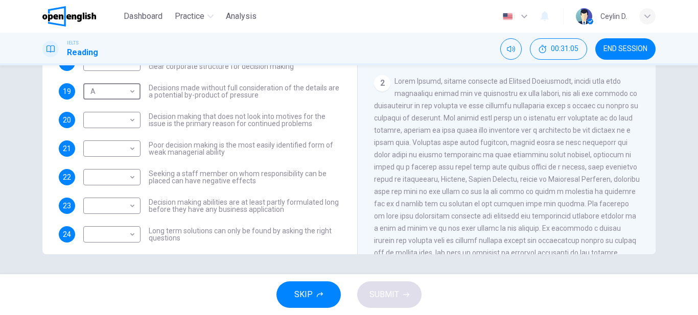
scroll to position [153, 0]
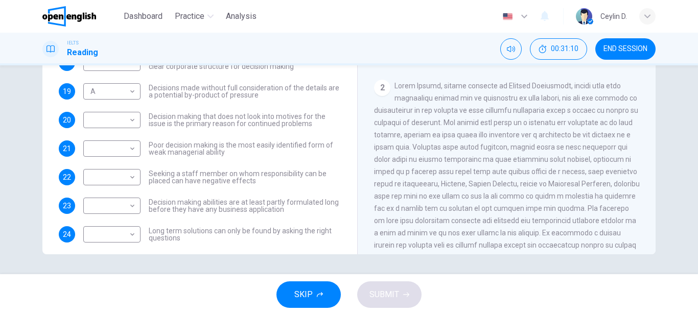
drag, startPoint x: 447, startPoint y: 101, endPoint x: 562, endPoint y: 100, distance: 114.5
click at [562, 100] on span at bounding box center [507, 178] width 266 height 192
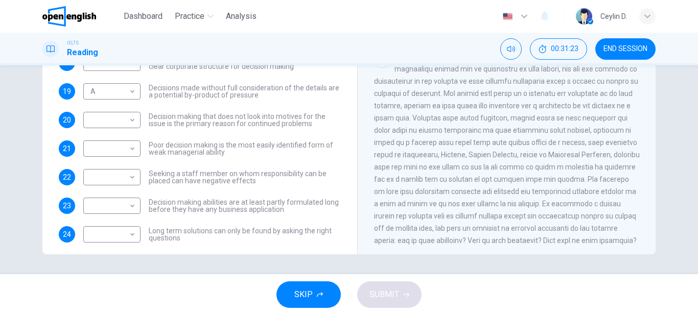
scroll to position [179, 0]
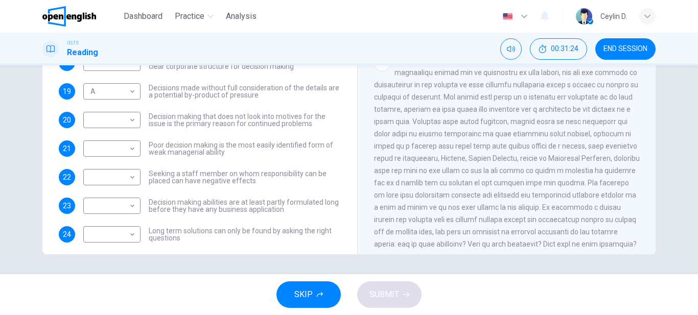
drag, startPoint x: 640, startPoint y: 81, endPoint x: 636, endPoint y: 77, distance: 6.2
click at [636, 77] on div "CLICK TO ZOOM Click to Zoom 1 In the business world, much as in life in general…" at bounding box center [513, 99] width 279 height 310
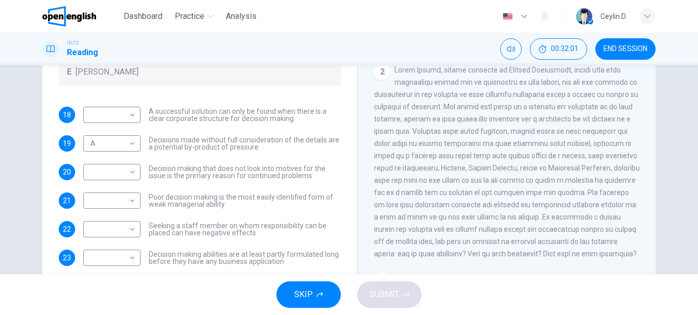
scroll to position [281, 0]
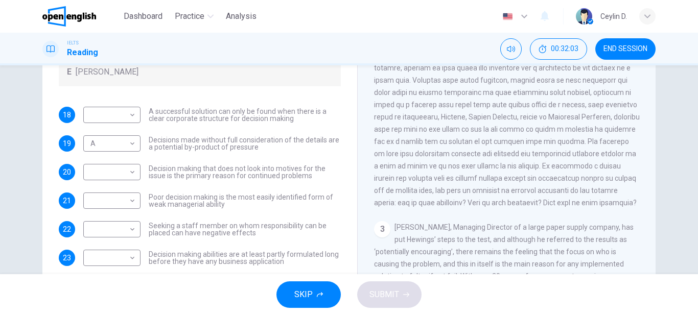
drag, startPoint x: 493, startPoint y: 124, endPoint x: 563, endPoint y: 131, distance: 69.9
click at [563, 131] on div "2" at bounding box center [507, 111] width 266 height 196
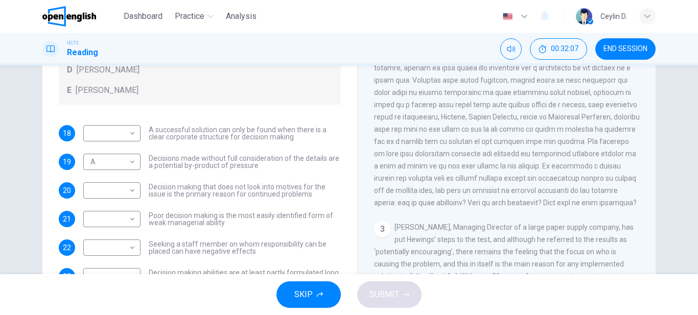
scroll to position [111, 0]
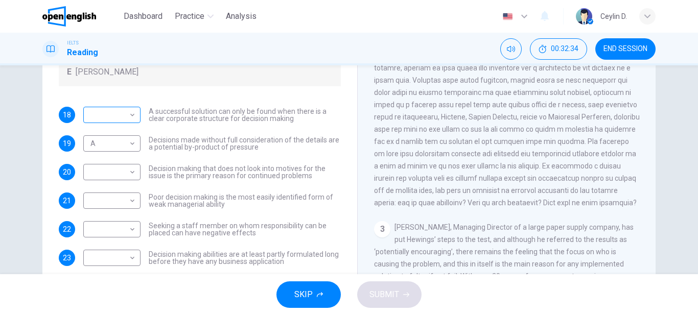
click at [133, 115] on body "This site uses cookies, as explained in our Privacy Policy . If you agree to th…" at bounding box center [349, 157] width 698 height 315
click at [133, 108] on div at bounding box center [349, 157] width 698 height 315
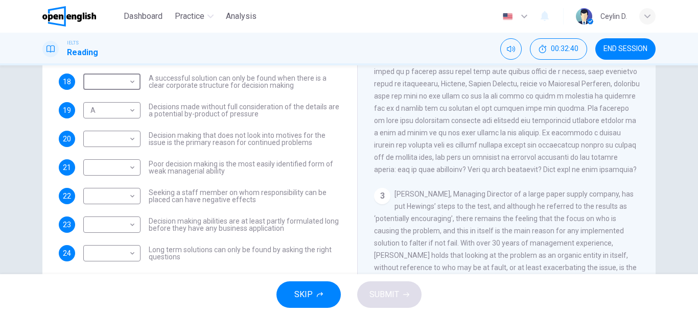
scroll to position [177, 0]
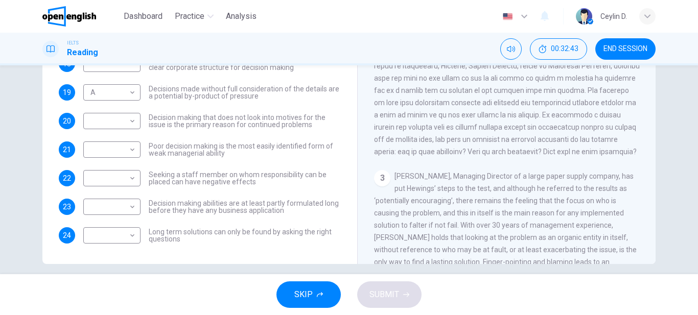
drag, startPoint x: 479, startPoint y: 97, endPoint x: 591, endPoint y: 100, distance: 112.0
click at [589, 100] on span at bounding box center [507, 60] width 266 height 192
drag, startPoint x: 251, startPoint y: 194, endPoint x: 278, endPoint y: 197, distance: 27.7
click at [260, 197] on div "18 ​ ​ A successful solution can only be found when there is a clear corporate …" at bounding box center [200, 150] width 282 height 188
drag, startPoint x: 152, startPoint y: 207, endPoint x: 261, endPoint y: 207, distance: 108.9
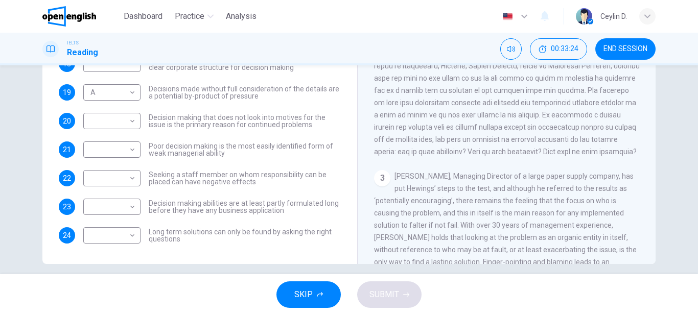
click at [261, 207] on span "Decision making abilities are at least partly formulated long before they have …" at bounding box center [245, 207] width 192 height 14
click at [115, 238] on body "This site uses cookies, as explained in our Privacy Policy . If you agree to th…" at bounding box center [349, 157] width 698 height 315
click at [102, 249] on li "B" at bounding box center [109, 250] width 57 height 16
type input "*"
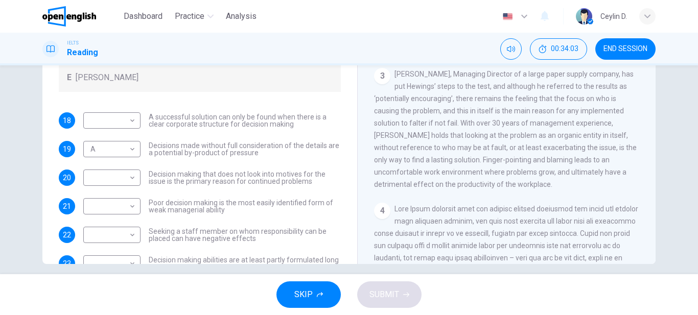
scroll to position [102, 0]
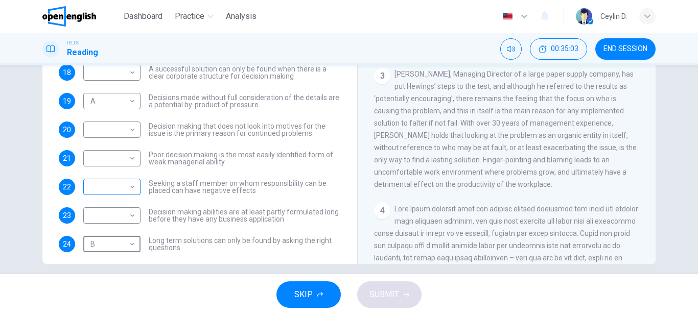
click at [130, 185] on body "This site uses cookies, as explained in our Privacy Policy . If you agree to th…" at bounding box center [349, 157] width 698 height 315
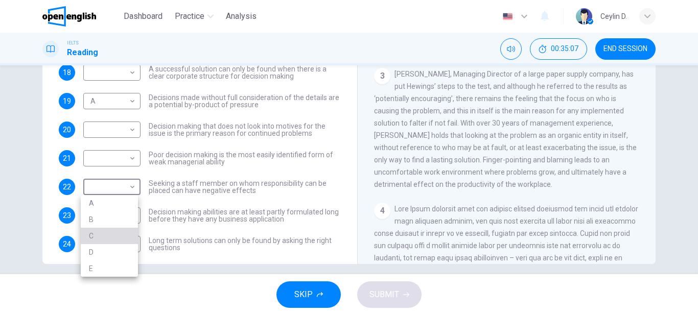
click at [111, 233] on li "C" at bounding box center [109, 236] width 57 height 16
type input "*"
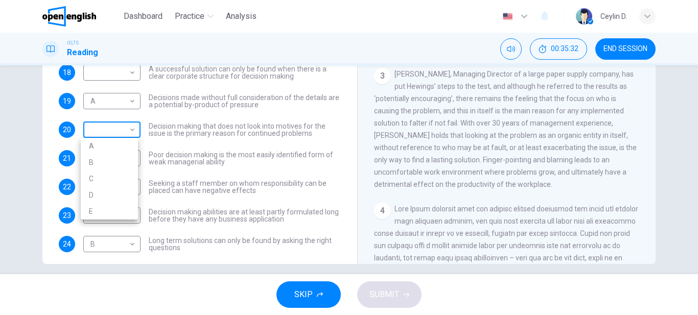
click at [126, 128] on body "This site uses cookies, as explained in our Privacy Policy . If you agree to th…" at bounding box center [349, 157] width 698 height 315
click at [101, 162] on li "B" at bounding box center [109, 162] width 57 height 16
type input "*"
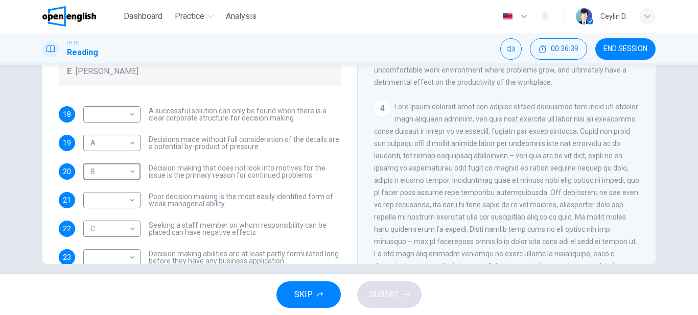
scroll to position [51, 0]
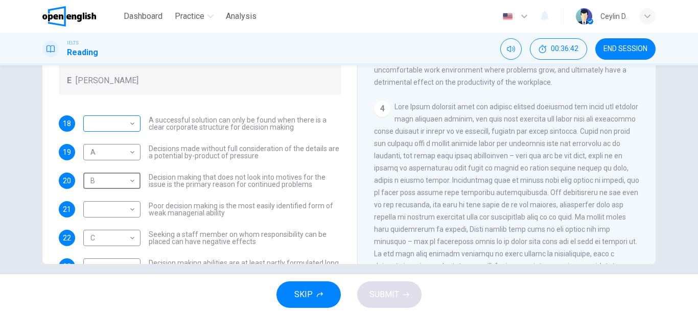
click at [129, 125] on body "This site uses cookies, as explained in our Privacy Policy . If you agree to th…" at bounding box center [349, 157] width 698 height 315
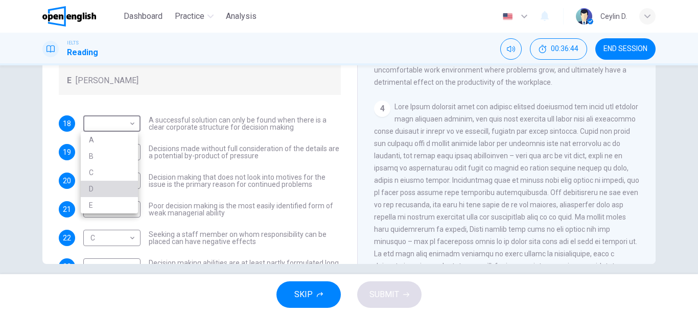
click at [105, 187] on li "D" at bounding box center [109, 189] width 57 height 16
type input "*"
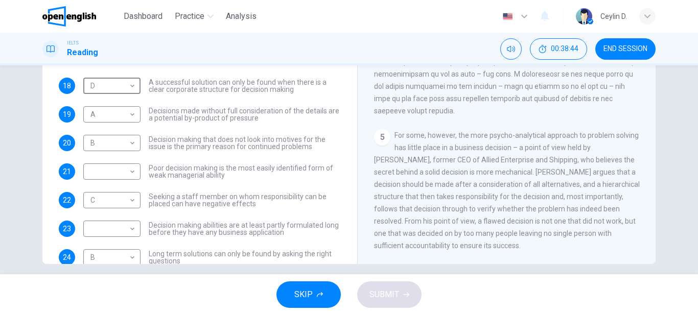
scroll to position [111, 0]
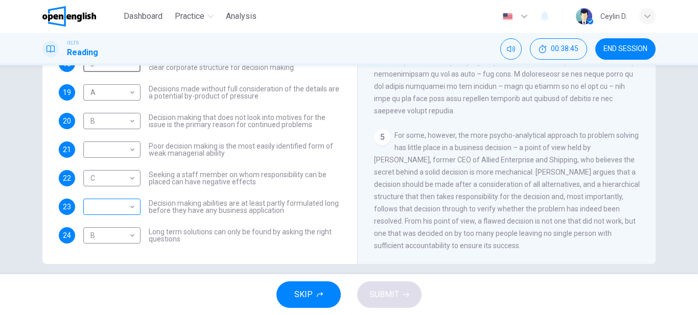
click at [127, 205] on body "This site uses cookies, as explained in our Privacy Policy . If you agree to th…" at bounding box center [349, 157] width 698 height 315
click at [98, 270] on li "D" at bounding box center [109, 272] width 57 height 16
type input "*"
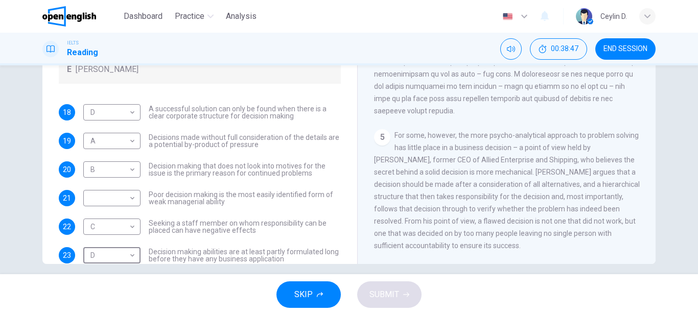
scroll to position [9, 0]
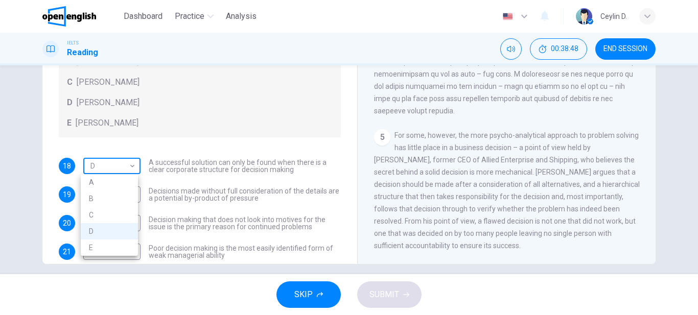
click at [134, 164] on body "This site uses cookies, as explained in our Privacy Policy . If you agree to th…" at bounding box center [349, 157] width 698 height 315
click at [104, 246] on li "E" at bounding box center [109, 248] width 57 height 16
type input "*"
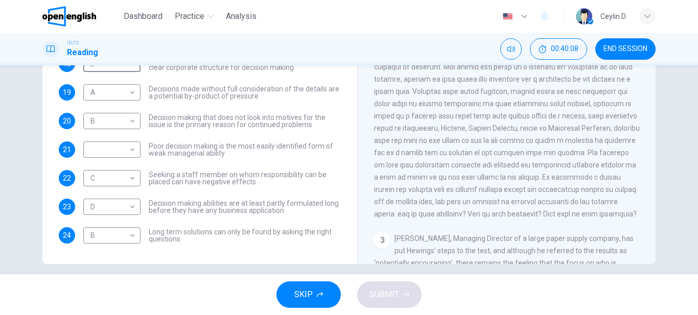
scroll to position [230, 0]
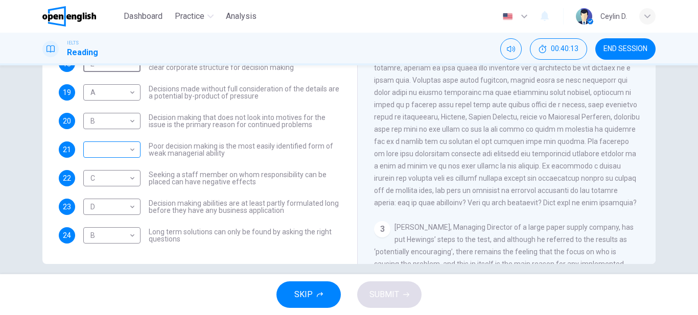
click at [133, 145] on body "This site uses cookies, as explained in our Privacy Policy . If you agree to th…" at bounding box center [349, 157] width 698 height 315
click at [117, 165] on li "A" at bounding box center [109, 166] width 57 height 16
type input "*"
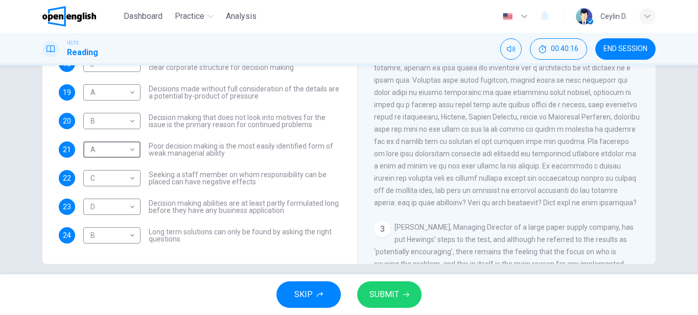
click at [387, 295] on span "SUBMIT" at bounding box center [385, 295] width 30 height 14
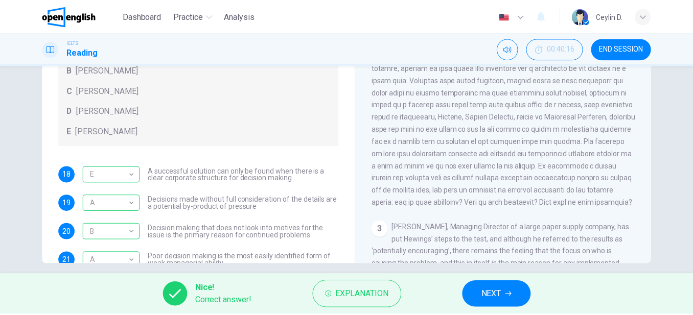
scroll to position [111, 0]
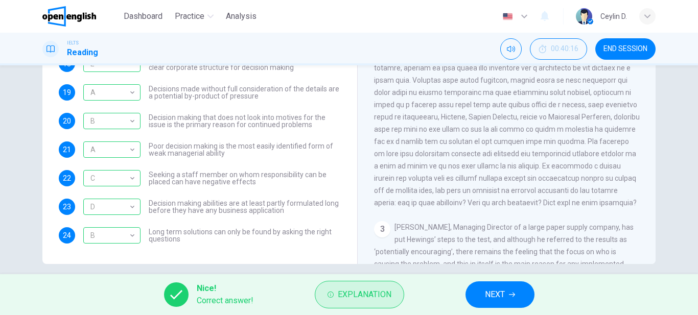
click at [349, 285] on button "Explanation" at bounding box center [359, 295] width 89 height 28
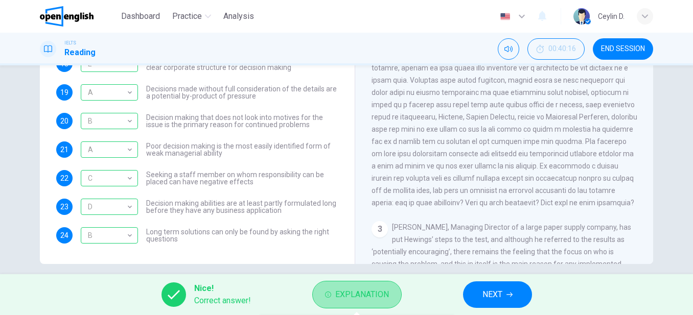
click at [351, 293] on span "Explanation" at bounding box center [362, 295] width 54 height 14
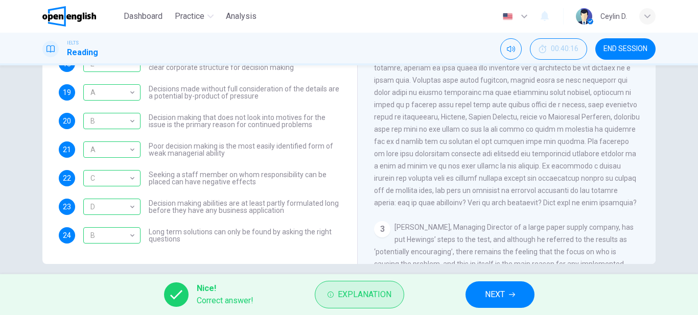
click at [357, 297] on span "Explanation" at bounding box center [365, 295] width 54 height 14
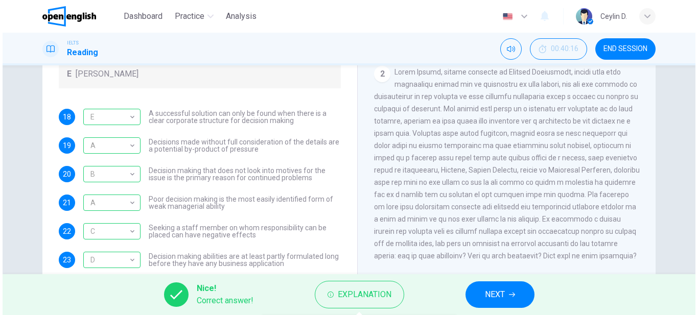
scroll to position [75, 0]
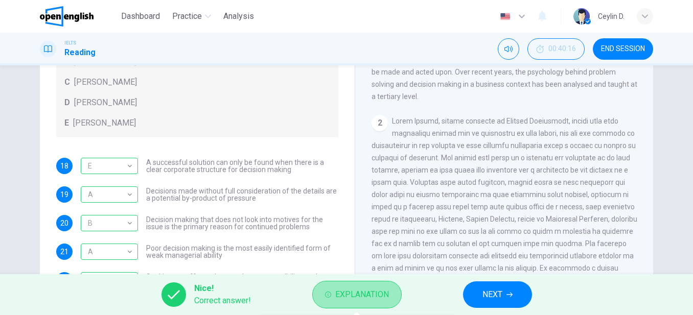
click at [357, 308] on button "Explanation" at bounding box center [356, 295] width 89 height 28
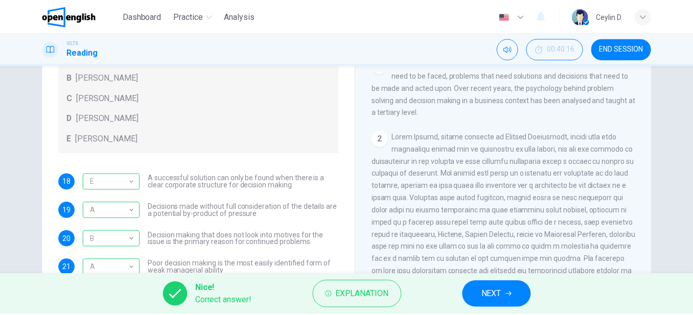
scroll to position [0, 0]
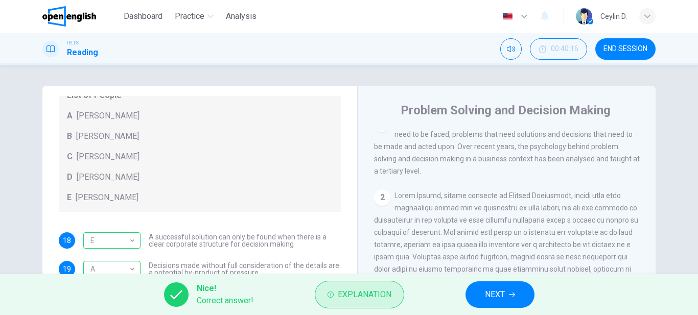
click at [367, 300] on span "Explanation" at bounding box center [365, 295] width 54 height 14
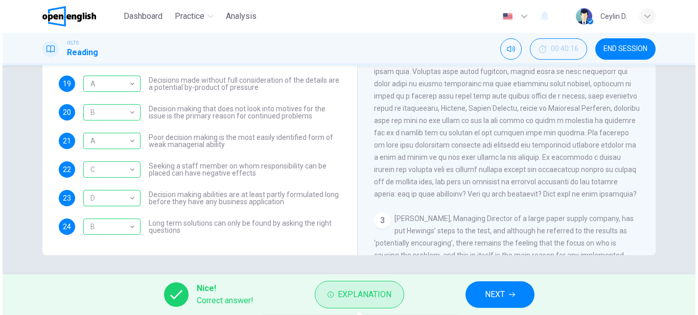
scroll to position [187, 0]
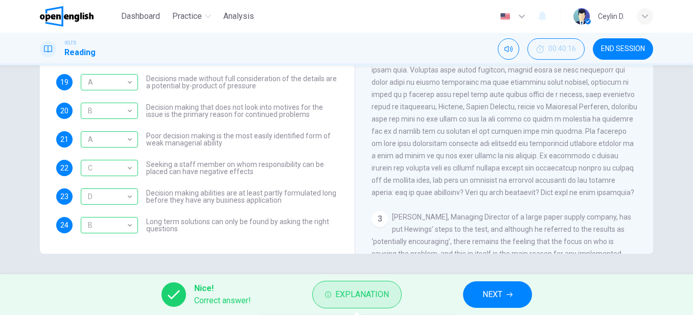
click at [372, 297] on span "Explanation" at bounding box center [362, 295] width 54 height 14
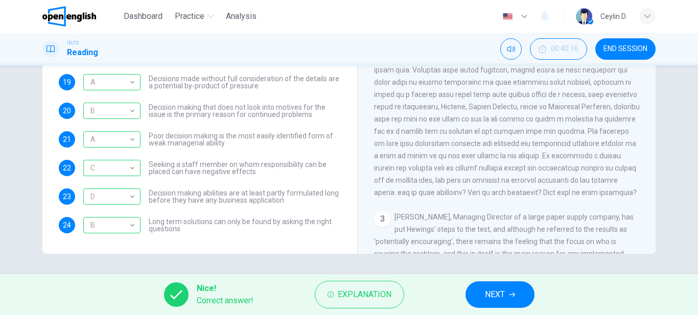
click at [619, 48] on span "END SESSION" at bounding box center [626, 49] width 44 height 8
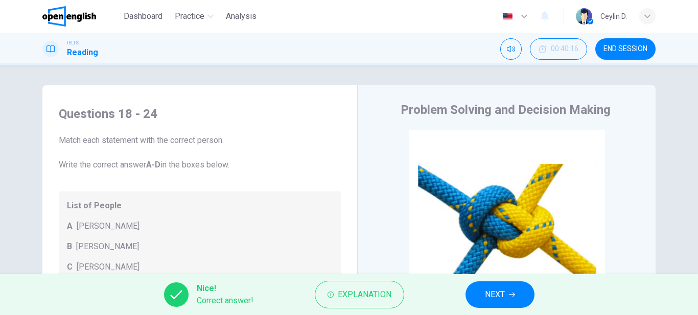
scroll to position [0, 0]
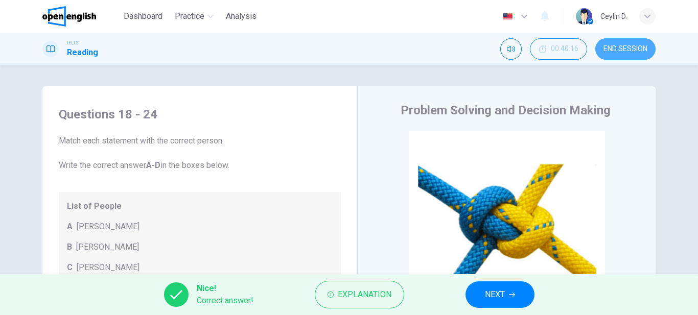
drag, startPoint x: 617, startPoint y: 50, endPoint x: 382, endPoint y: 51, distance: 234.2
click at [617, 49] on span "END SESSION" at bounding box center [626, 49] width 44 height 8
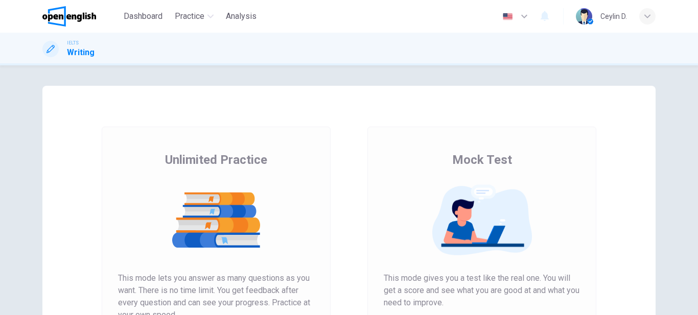
scroll to position [102, 0]
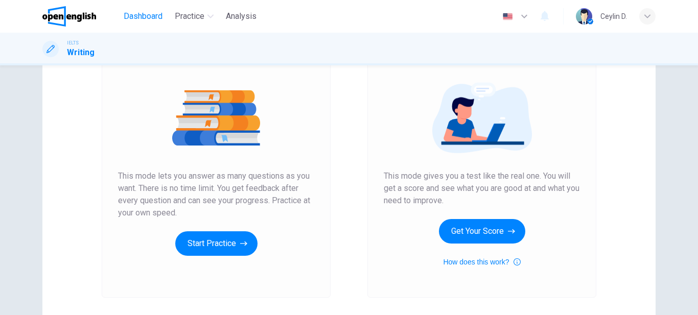
click at [140, 14] on span "Dashboard" at bounding box center [143, 16] width 39 height 12
